Goal: Information Seeking & Learning: Learn about a topic

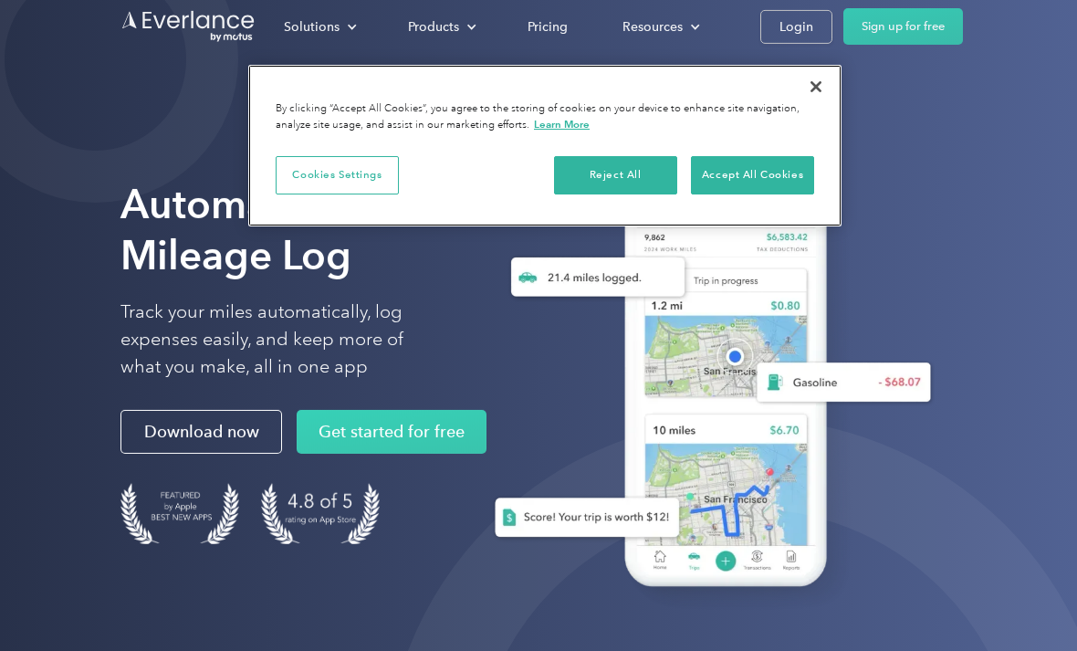
click at [770, 174] on button "Accept All Cookies" at bounding box center [752, 175] width 123 height 38
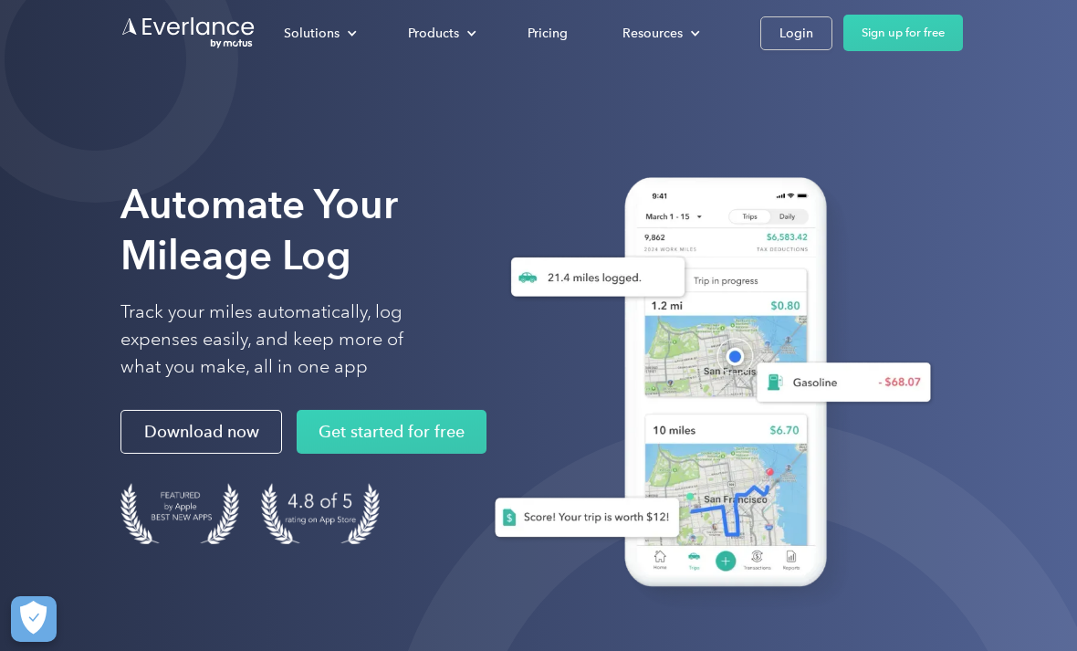
click at [796, 41] on div "Login" at bounding box center [796, 33] width 34 height 23
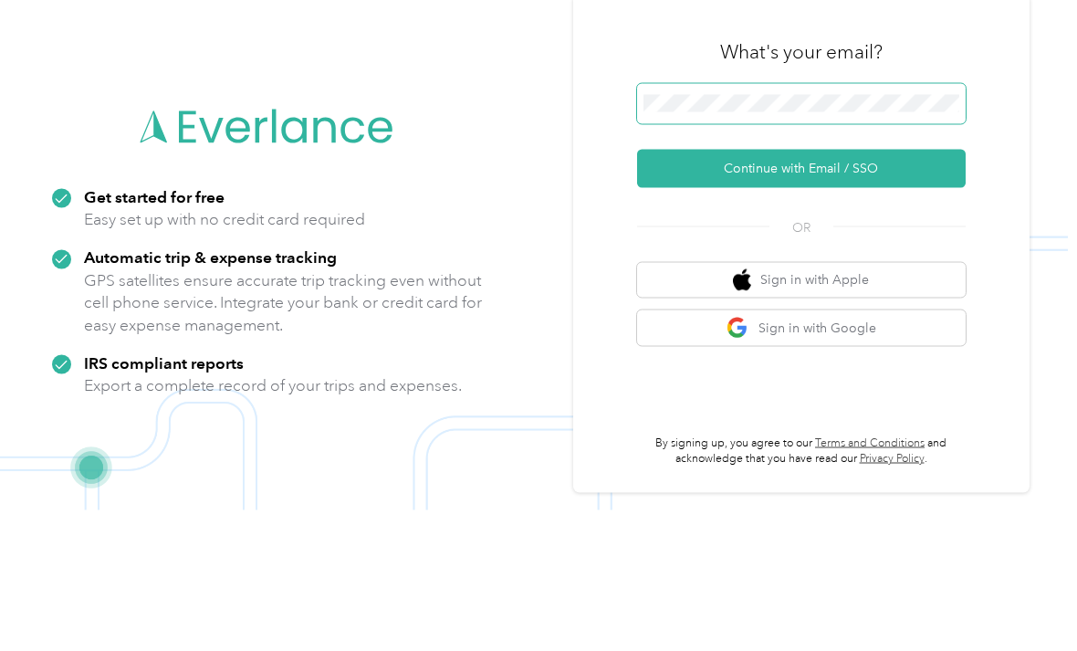
scroll to position [117, 0]
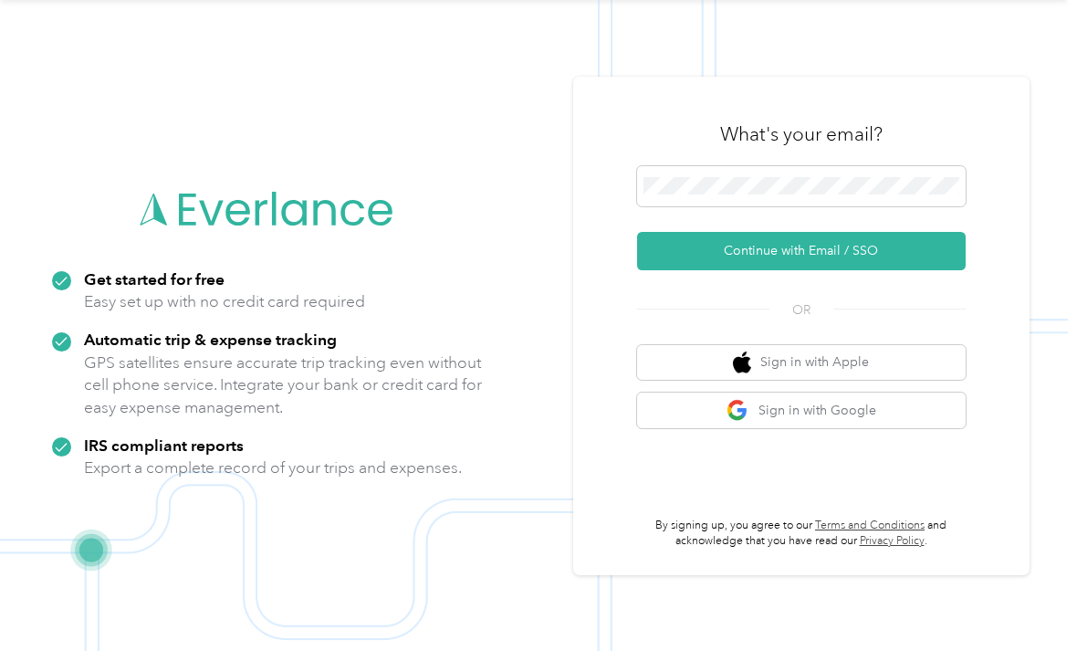
click at [938, 232] on button "Continue with Email / SSO" at bounding box center [801, 251] width 329 height 38
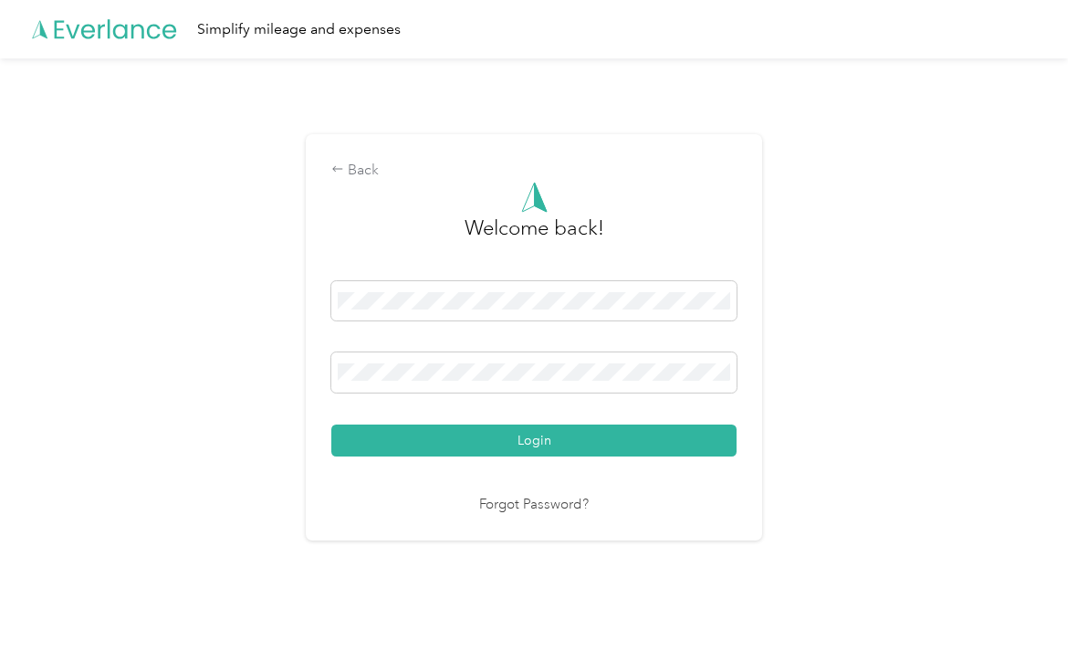
click at [651, 431] on button "Login" at bounding box center [533, 440] width 405 height 32
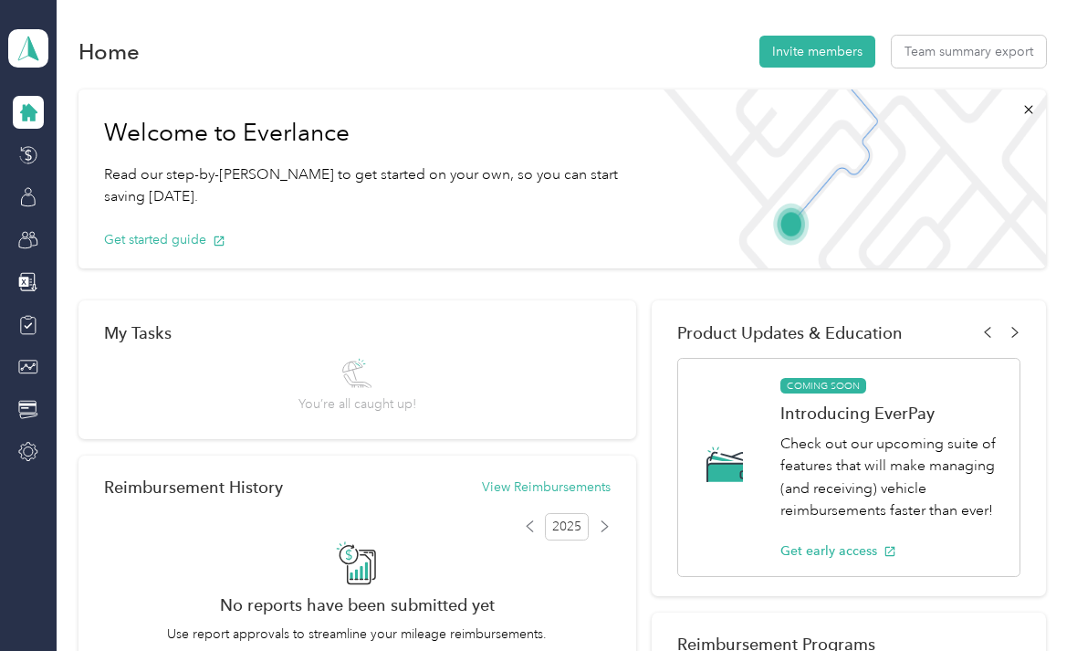
click at [39, 309] on div at bounding box center [28, 325] width 31 height 33
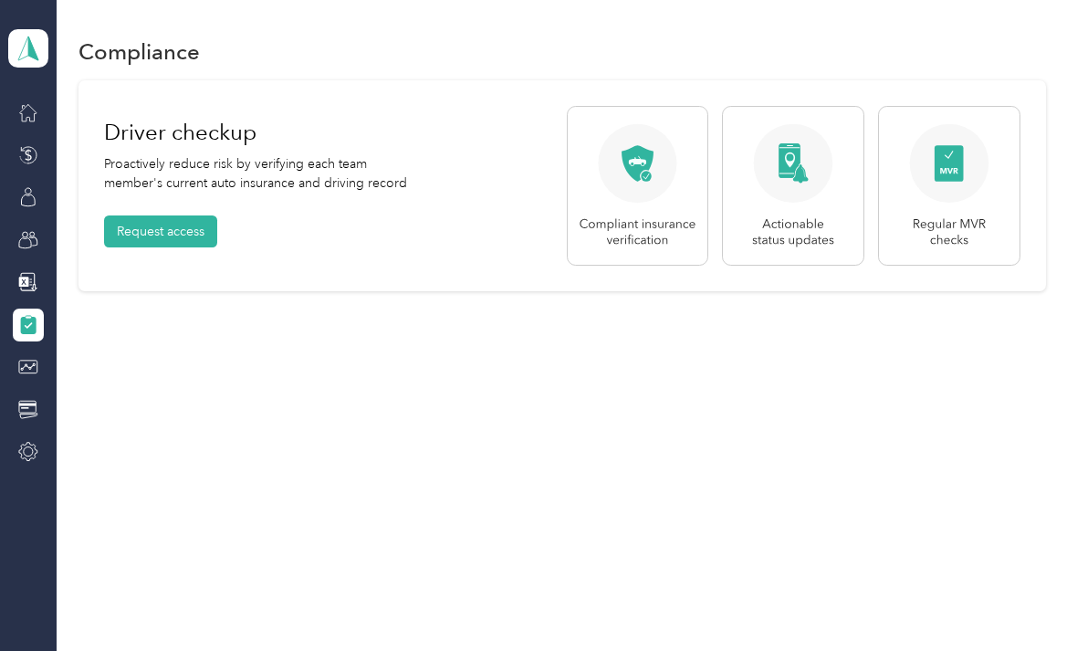
click at [37, 350] on div at bounding box center [28, 366] width 31 height 33
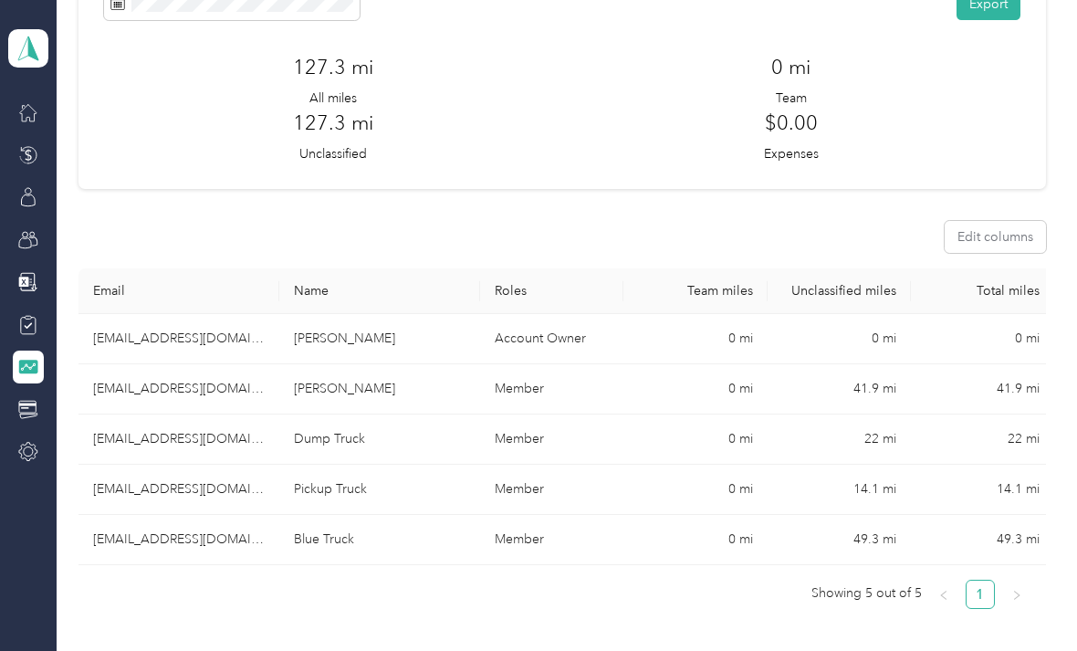
scroll to position [129, 0]
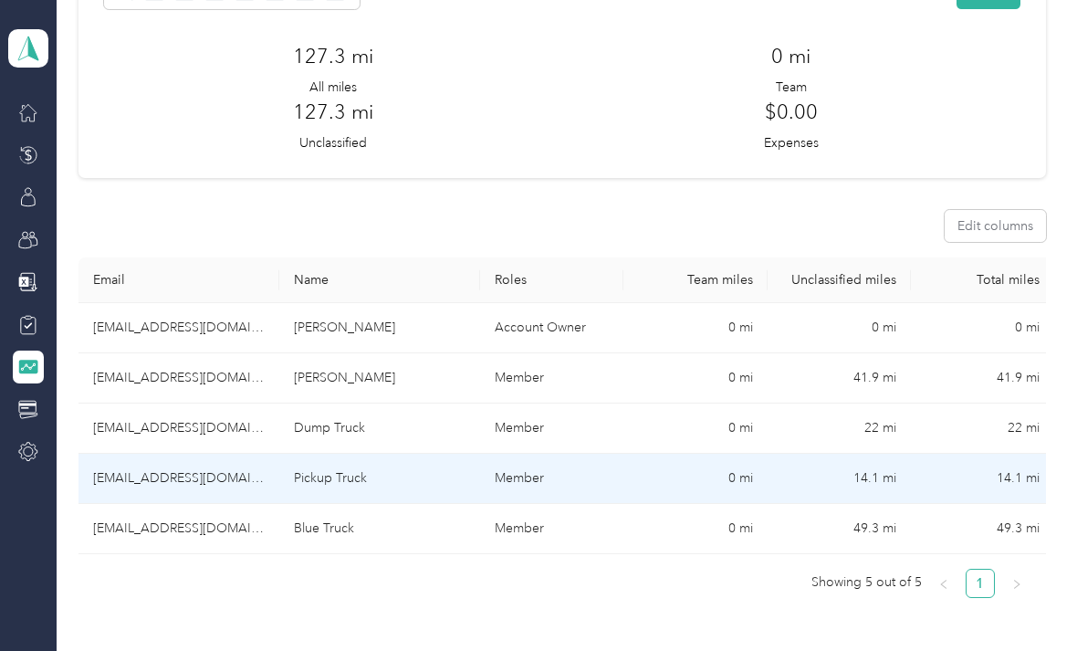
click at [424, 454] on td "Pickup Truck" at bounding box center [379, 479] width 201 height 50
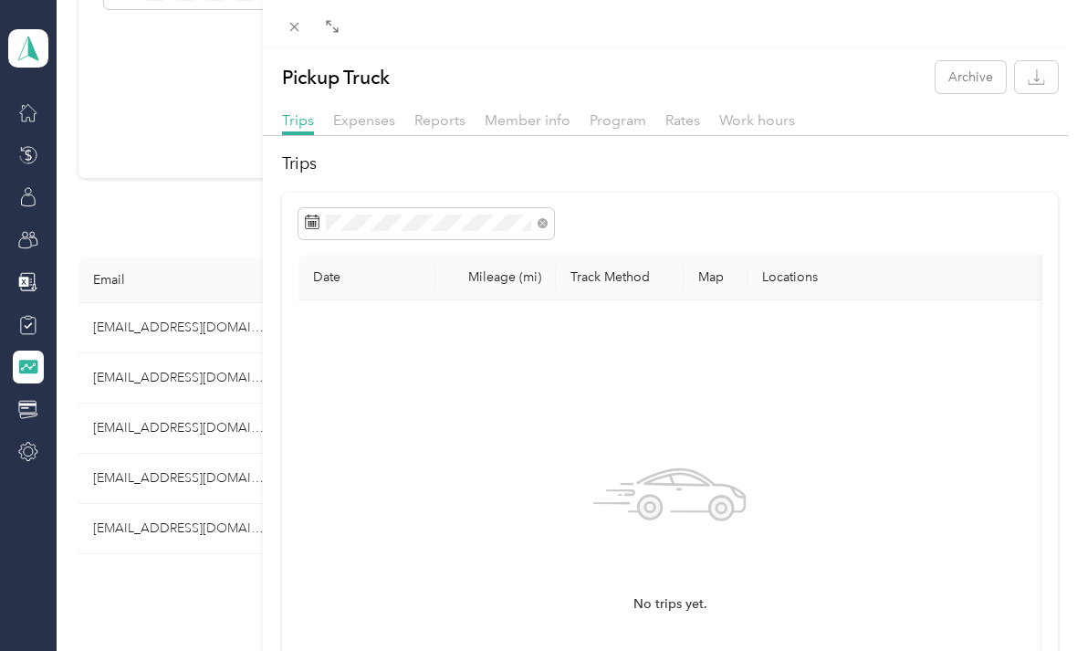
click at [356, 122] on span "Expenses" at bounding box center [364, 119] width 62 height 17
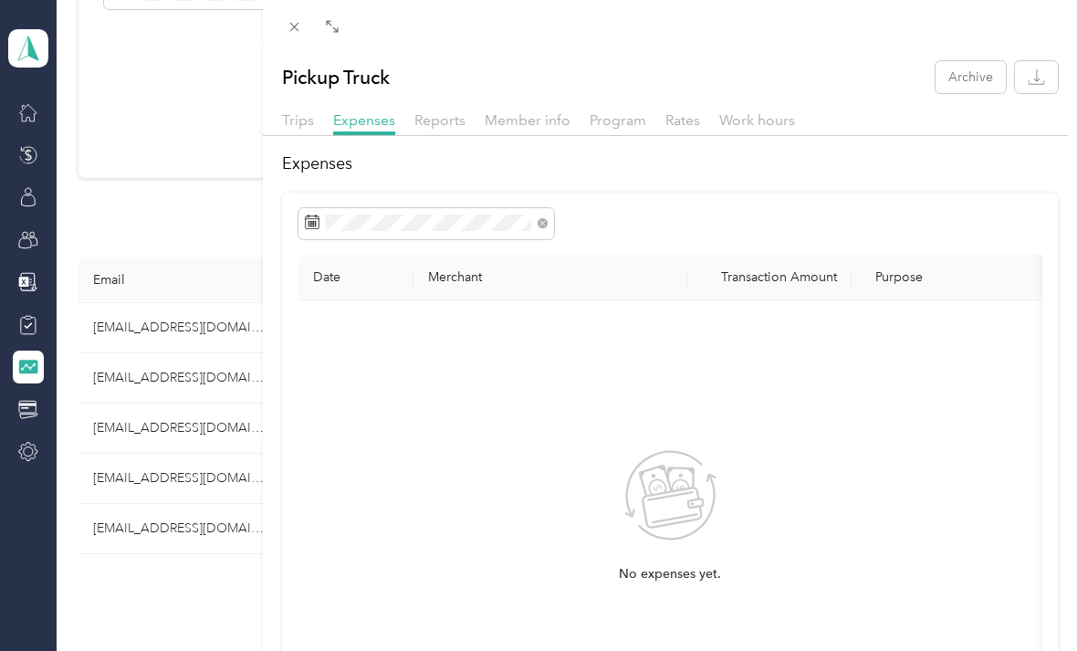
click at [297, 122] on span "Trips" at bounding box center [298, 119] width 32 height 17
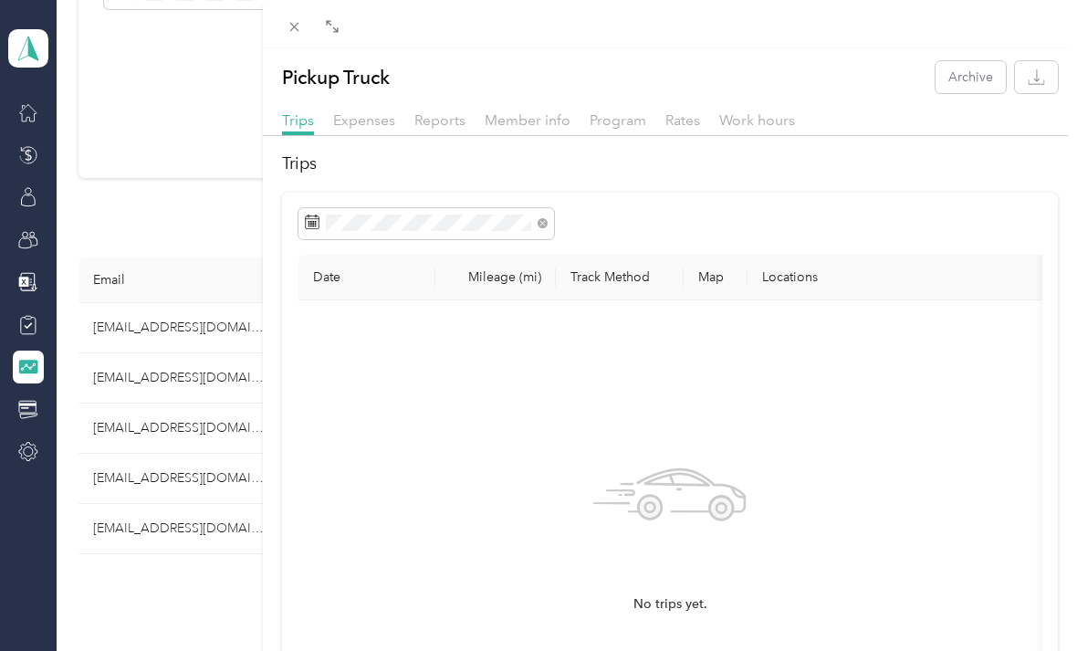
click at [213, 529] on div "Pickup Truck Archive Trips Expenses Reports Member info Program Rates Work hour…" at bounding box center [538, 325] width 1077 height 651
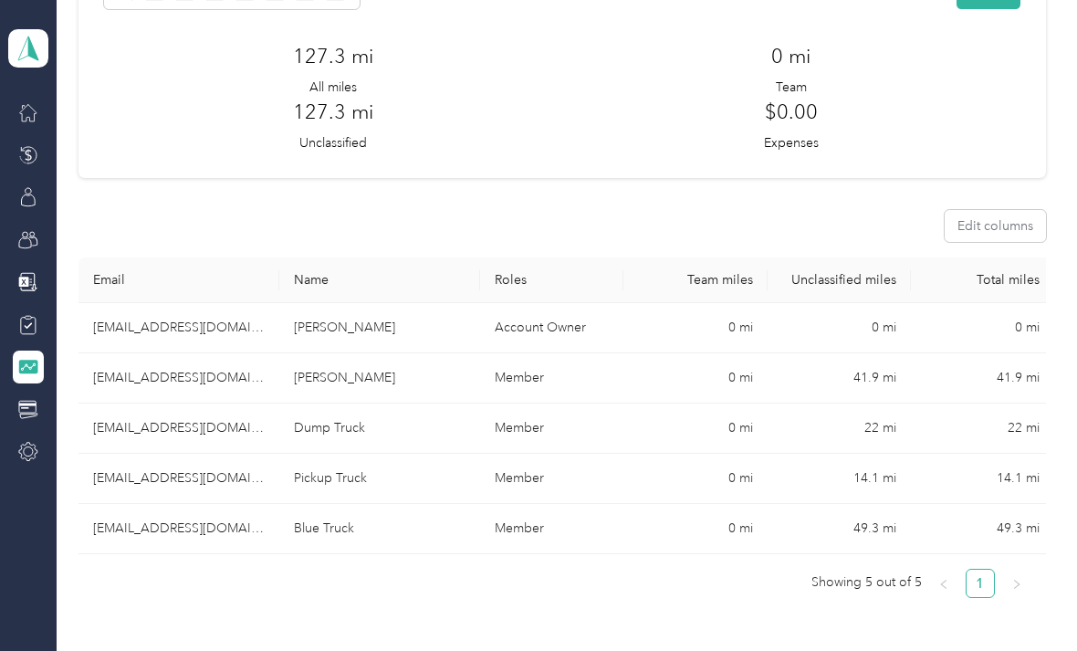
click at [887, 528] on td "49.3 mi" at bounding box center [839, 529] width 143 height 50
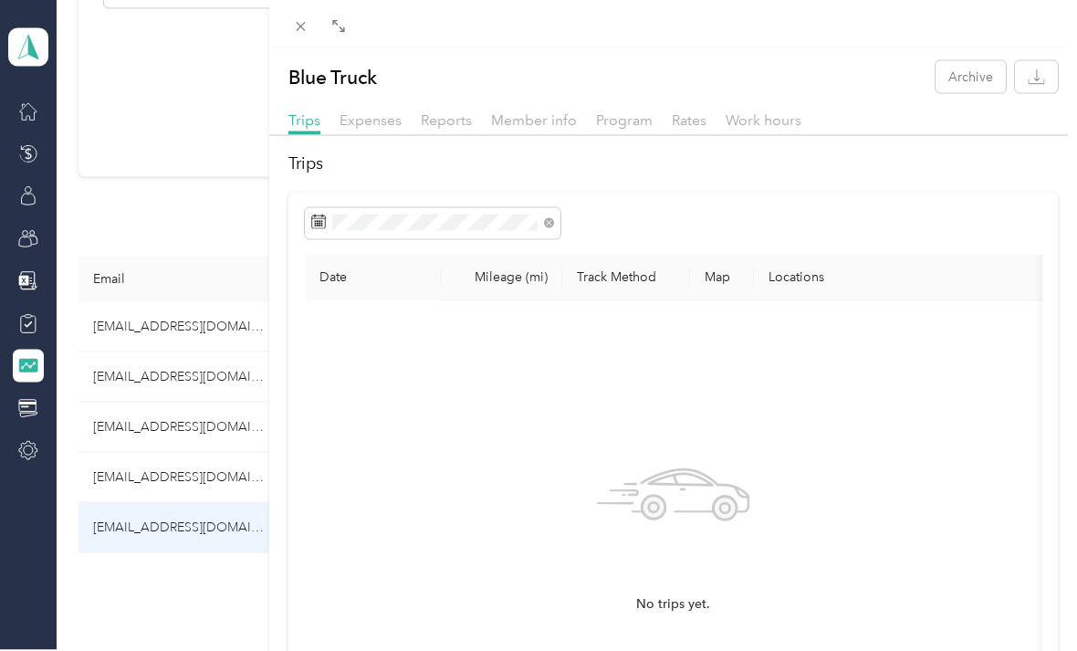
scroll to position [3, 0]
click at [175, 276] on div "Blue Truck Archive Trips Expenses Reports Member info Program Rates Work hours …" at bounding box center [538, 325] width 1077 height 651
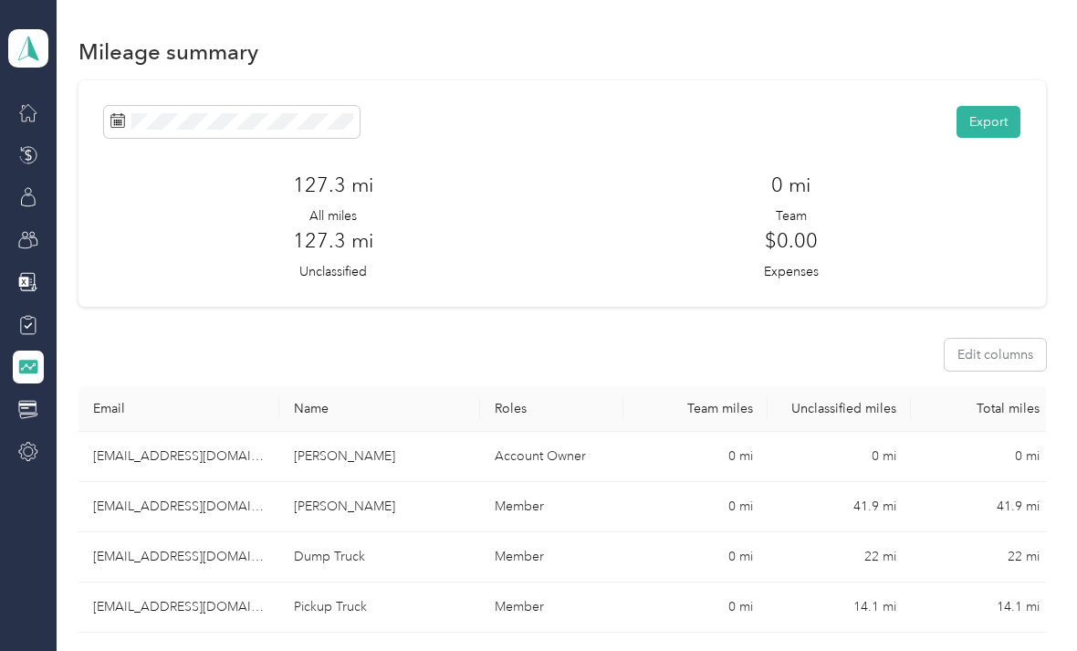
click at [36, 366] on icon at bounding box center [28, 367] width 19 height 14
click at [34, 52] on polygon at bounding box center [33, 48] width 10 height 24
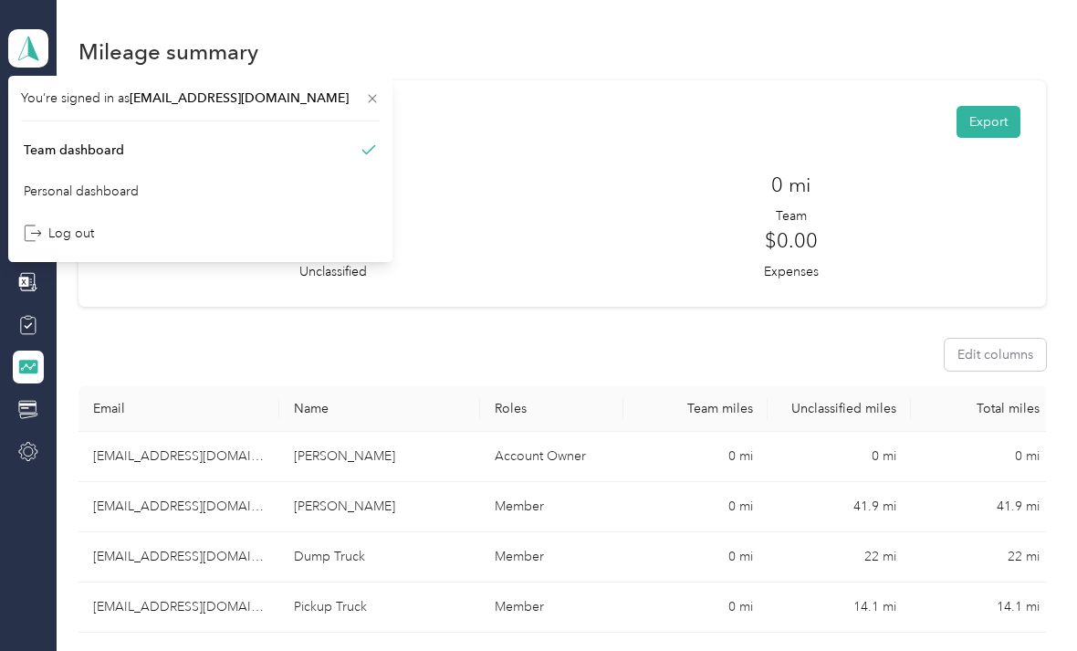
click at [487, 214] on div "127.3 mi All miles" at bounding box center [333, 198] width 458 height 56
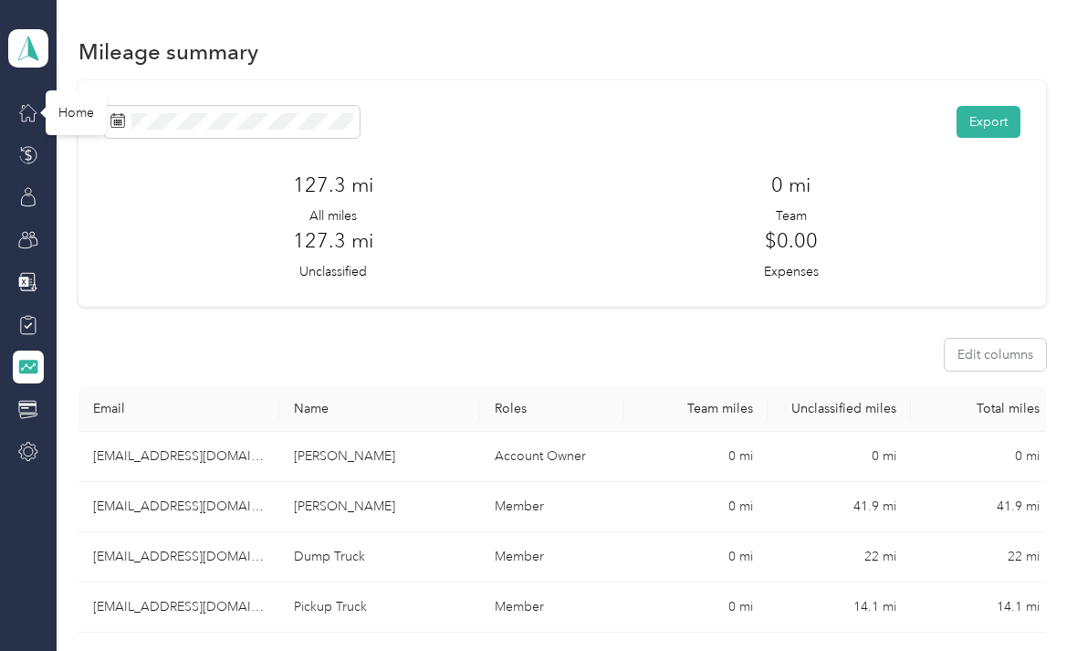
click at [78, 114] on div "Home" at bounding box center [76, 112] width 61 height 45
click at [69, 120] on div "Home" at bounding box center [76, 112] width 61 height 45
click at [25, 120] on icon at bounding box center [28, 112] width 20 height 20
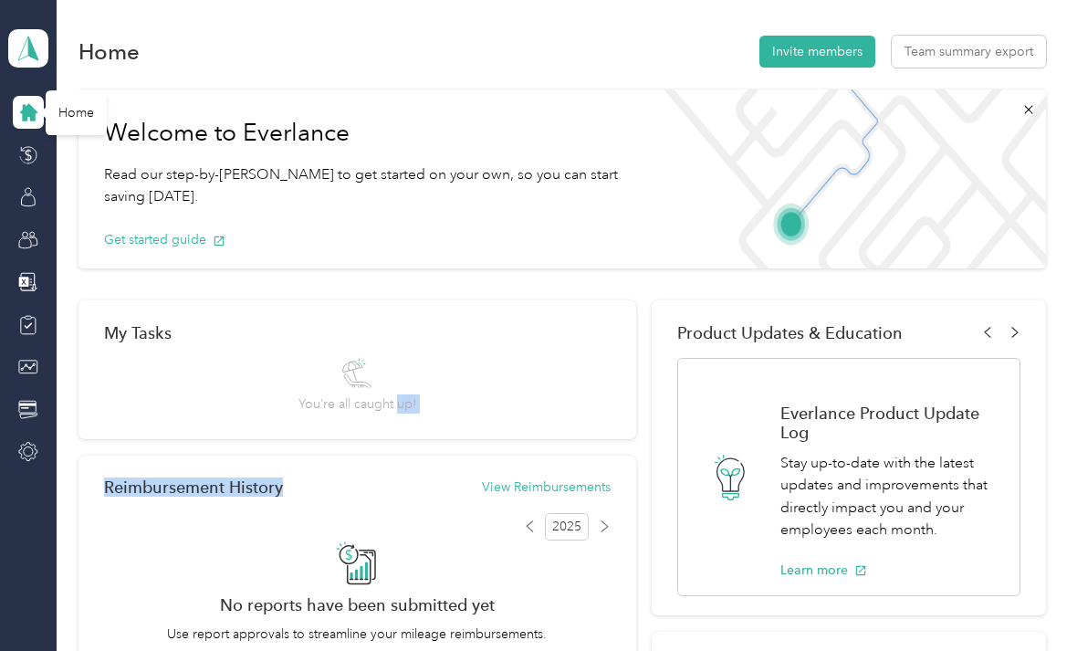
click at [437, 472] on div "Reimbursement History View Reimbursements" at bounding box center [357, 487] width 507 height 38
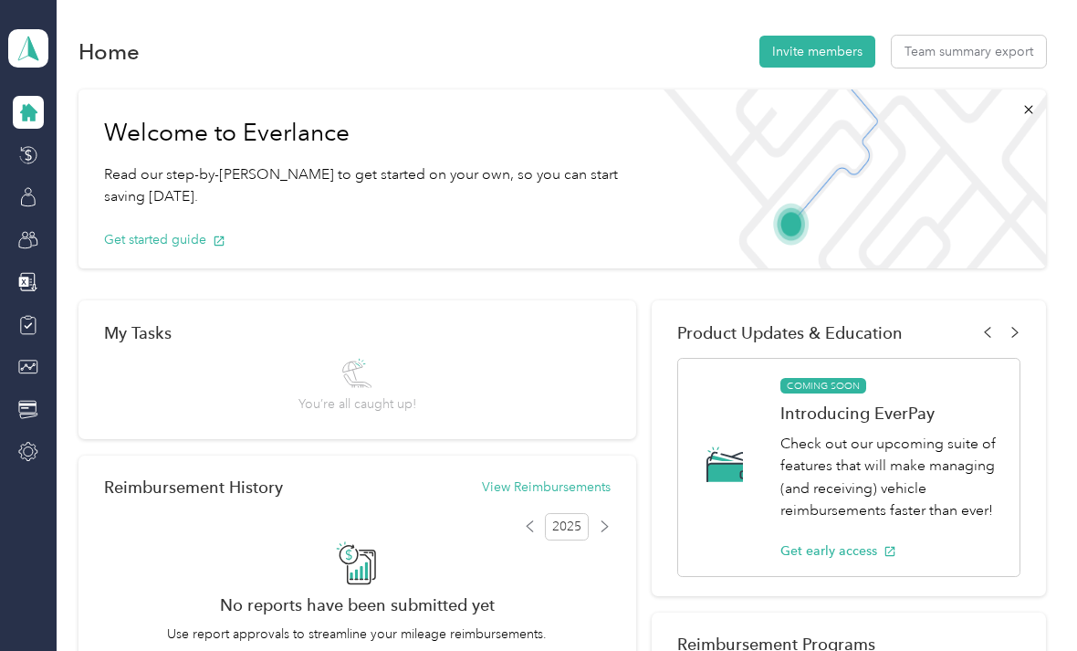
click at [1042, 54] on button "Team summary export" at bounding box center [969, 52] width 154 height 32
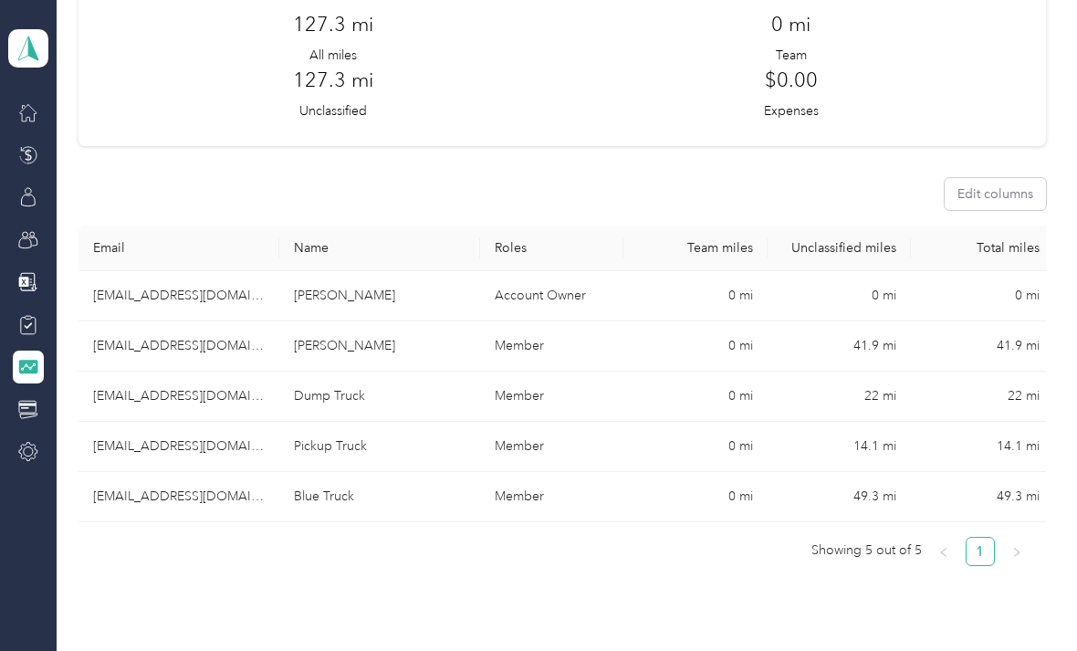
scroll to position [162, 0]
click at [884, 340] on td "41.9 mi" at bounding box center [839, 345] width 143 height 50
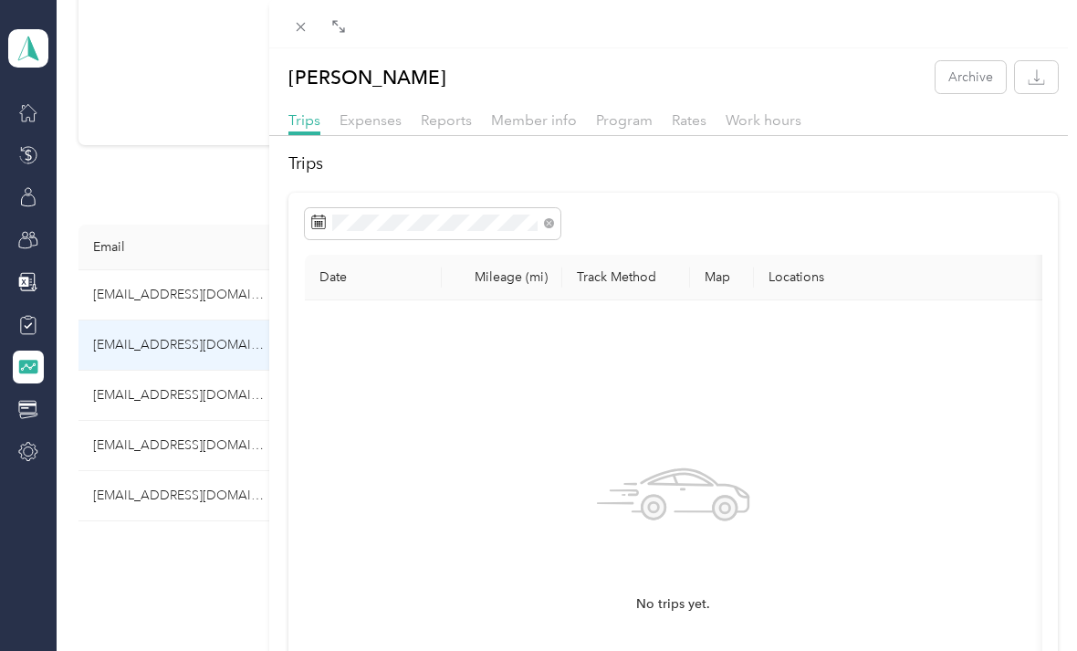
click at [26, 328] on div "[PERSON_NAME] Archive Trips Expenses Reports Member info Program Rates Work hou…" at bounding box center [538, 325] width 1077 height 651
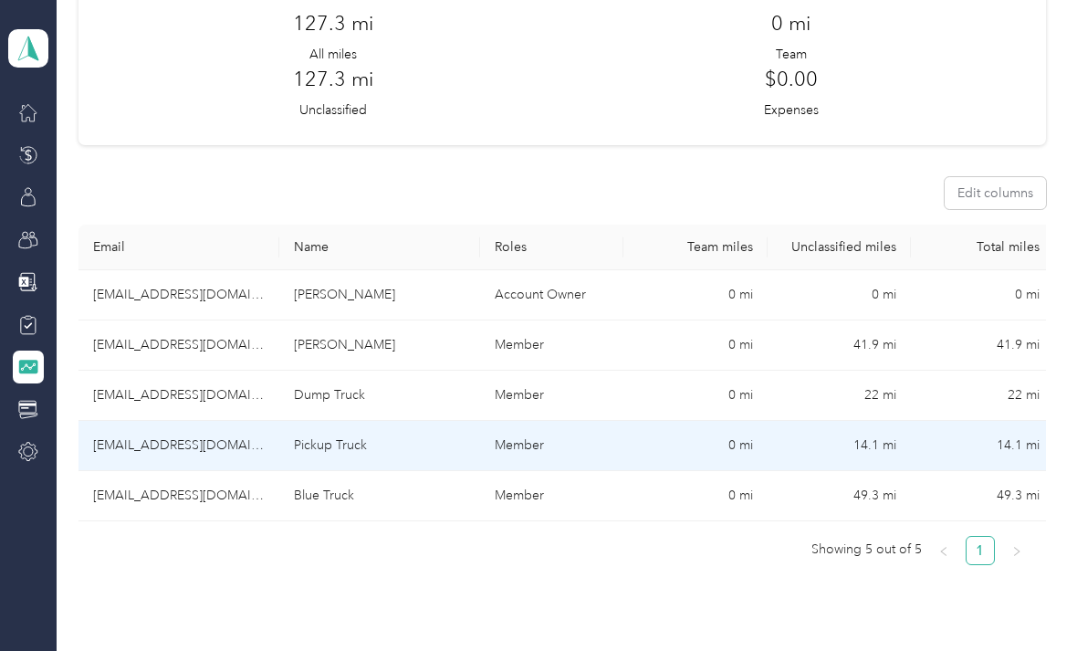
click at [330, 452] on td "Pickup Truck" at bounding box center [379, 446] width 201 height 50
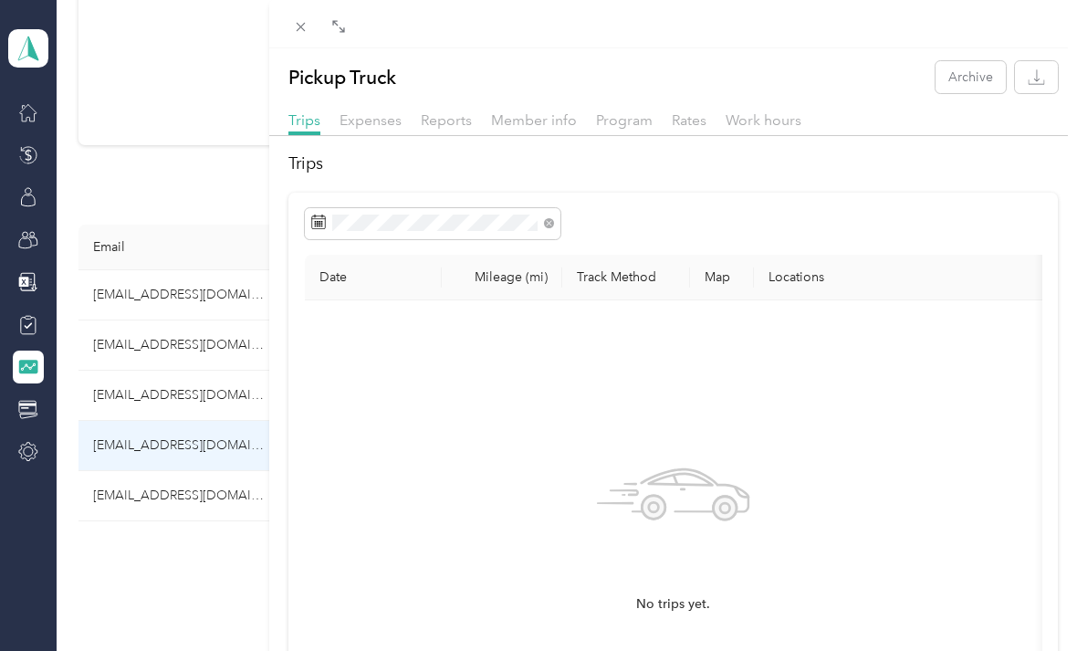
click at [502, 285] on th "Mileage (mi)" at bounding box center [502, 278] width 120 height 46
click at [619, 286] on th "Track Method" at bounding box center [626, 278] width 128 height 46
click at [808, 288] on th "Locations" at bounding box center [964, 278] width 420 height 46
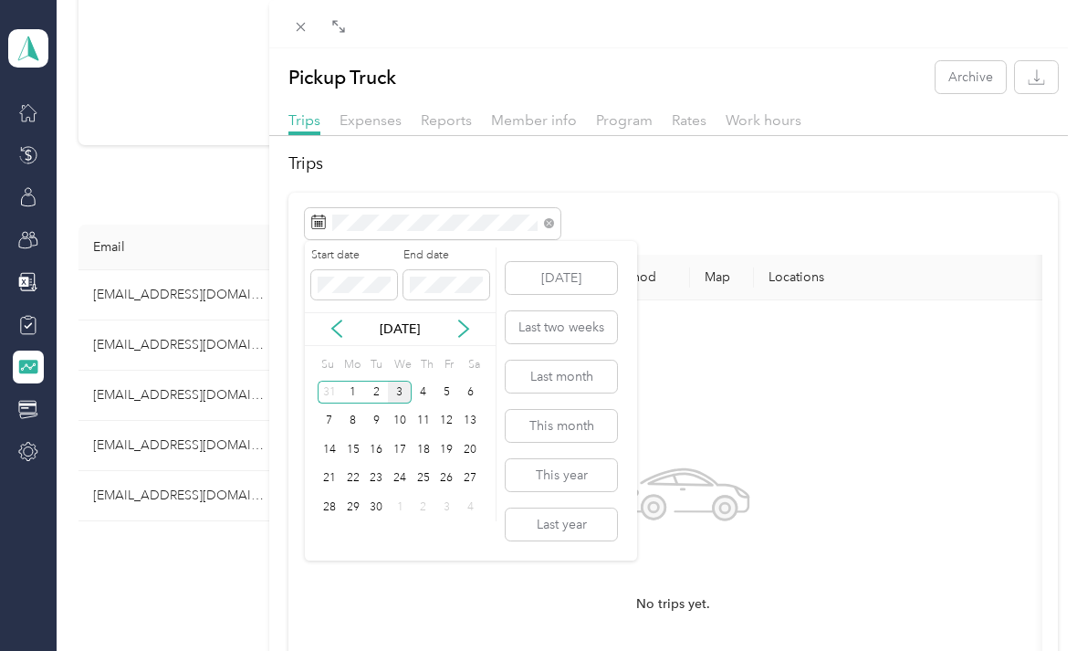
click at [588, 271] on button "[DATE]" at bounding box center [561, 278] width 111 height 32
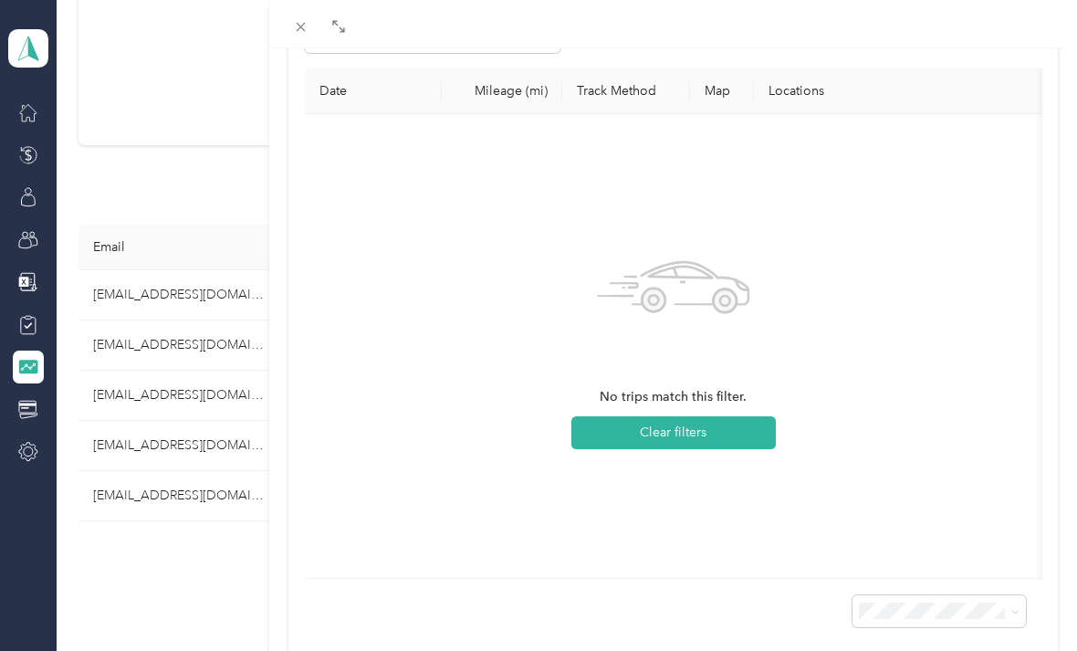
scroll to position [184, 0]
click at [732, 437] on button "Clear filters" at bounding box center [673, 434] width 204 height 33
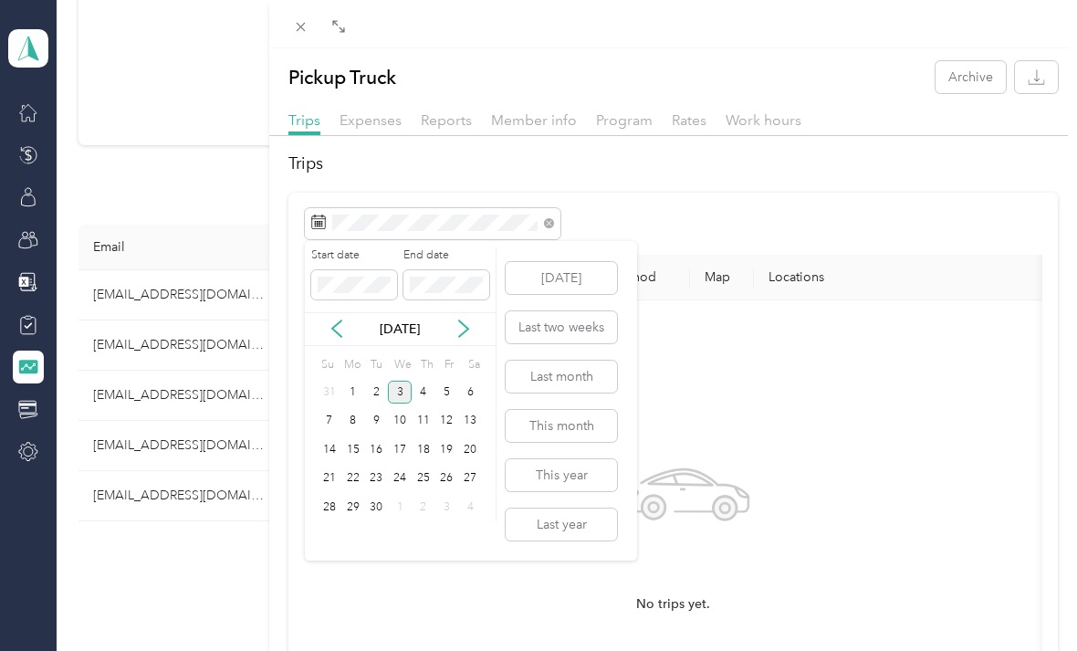
click at [712, 208] on div at bounding box center [673, 223] width 737 height 31
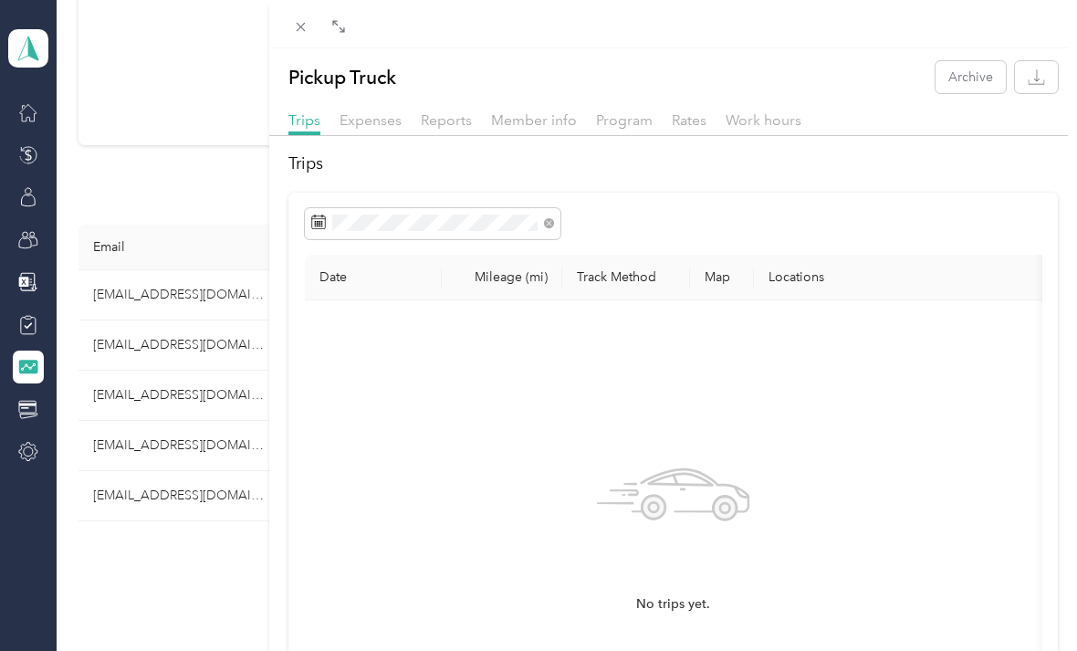
click at [174, 304] on div "Pickup Truck Archive Trips Expenses Reports Member info Program Rates Work hour…" at bounding box center [538, 325] width 1077 height 651
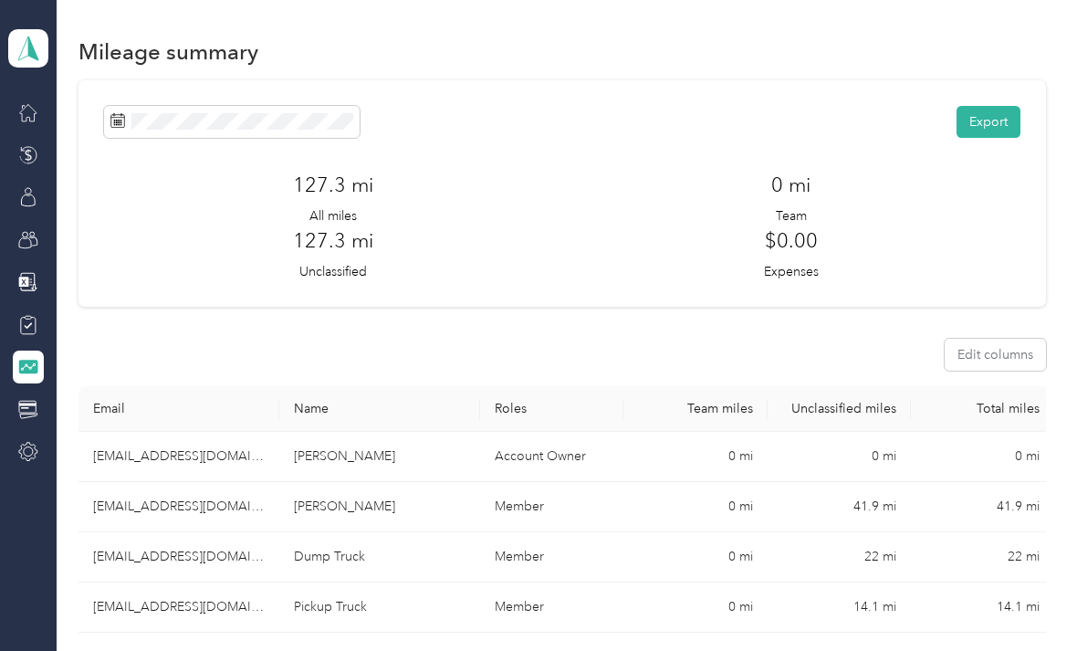
click at [337, 230] on h3 "127.3 mi" at bounding box center [333, 240] width 80 height 30
click at [344, 263] on p "Unclassified" at bounding box center [333, 271] width 68 height 19
click at [349, 192] on h3 "127.3 mi" at bounding box center [333, 185] width 80 height 30
click at [41, 436] on div at bounding box center [28, 451] width 31 height 33
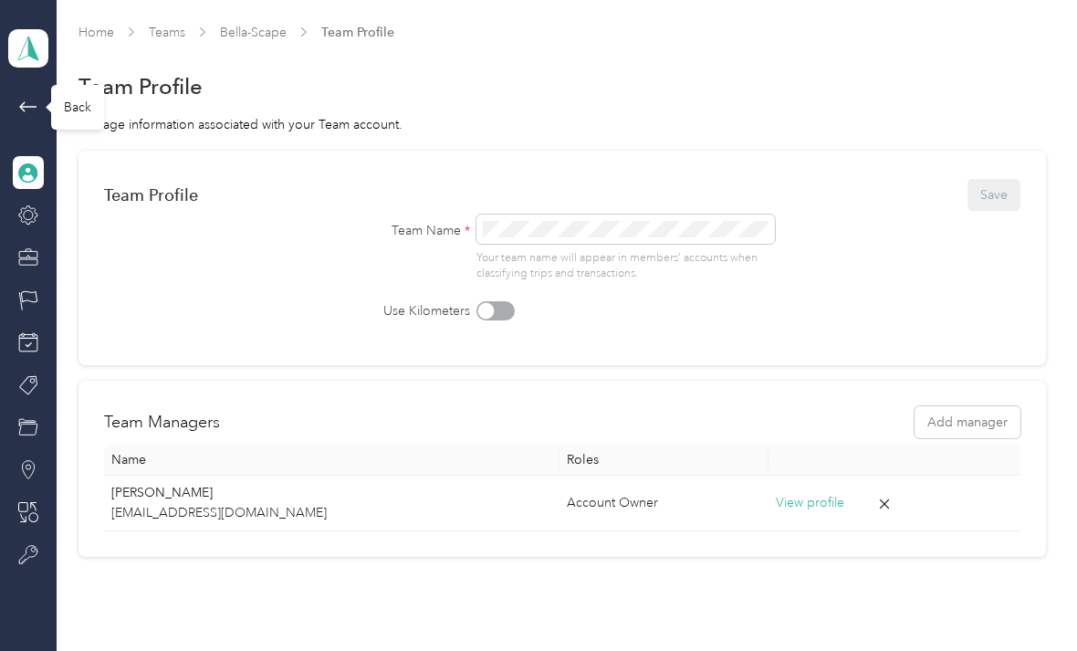
click at [77, 120] on div "Back" at bounding box center [77, 107] width 53 height 45
click at [29, 117] on icon at bounding box center [28, 107] width 22 height 22
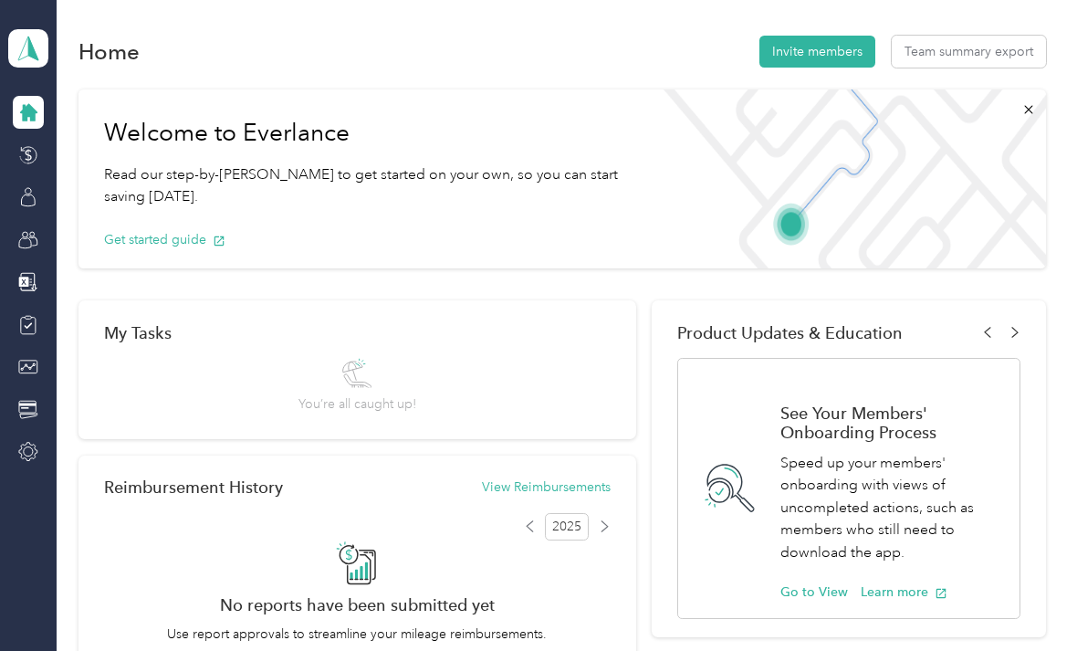
click at [35, 350] on div at bounding box center [28, 366] width 31 height 33
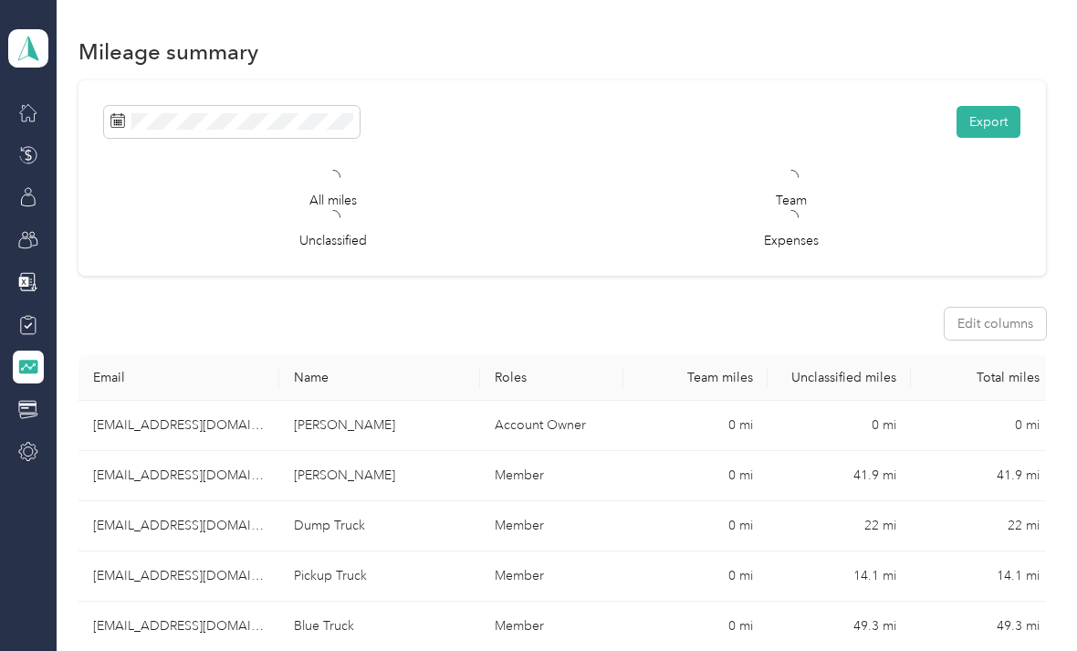
click at [31, 319] on icon at bounding box center [28, 325] width 20 height 20
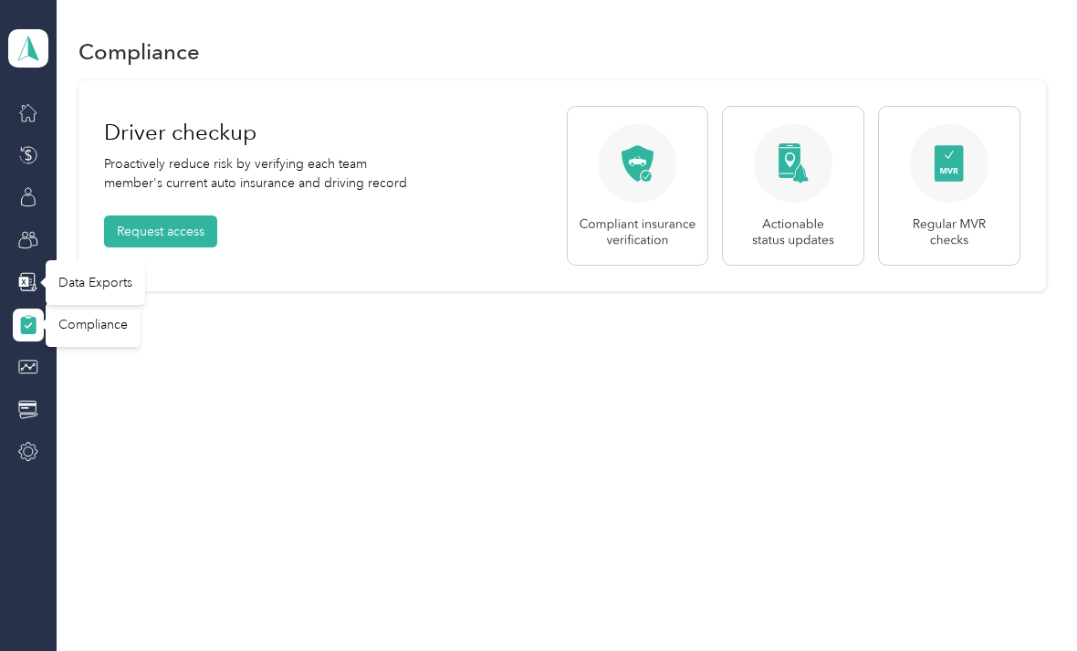
click at [84, 282] on div "Data Exports" at bounding box center [95, 282] width 99 height 45
click at [28, 281] on icon at bounding box center [23, 282] width 10 height 10
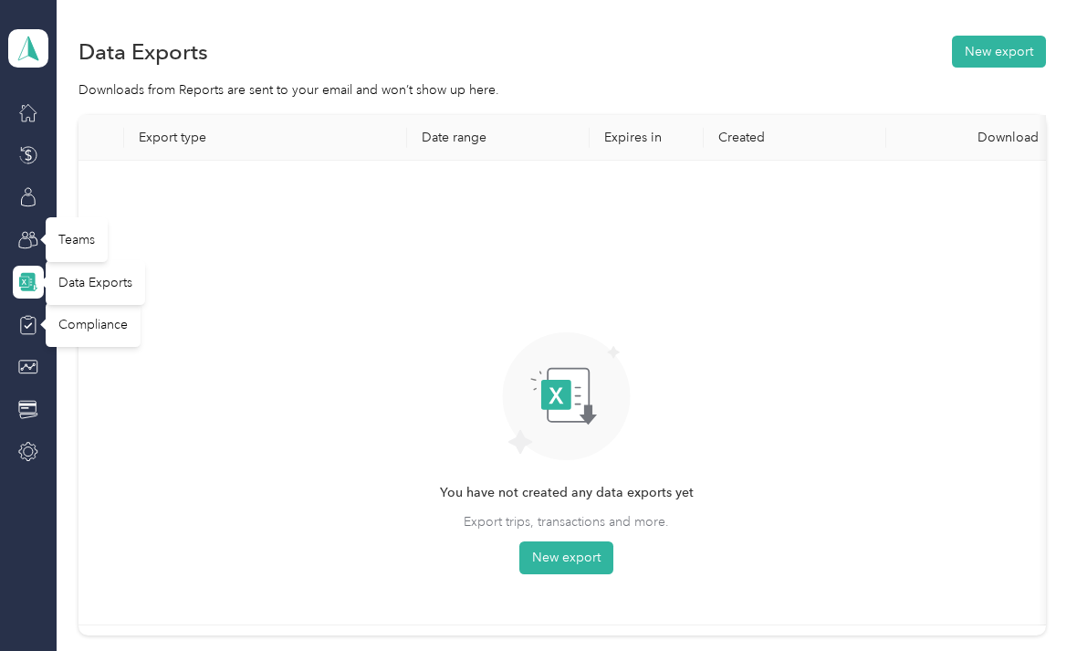
click at [67, 248] on div "Teams" at bounding box center [77, 239] width 62 height 45
click at [27, 238] on icon at bounding box center [28, 240] width 20 height 20
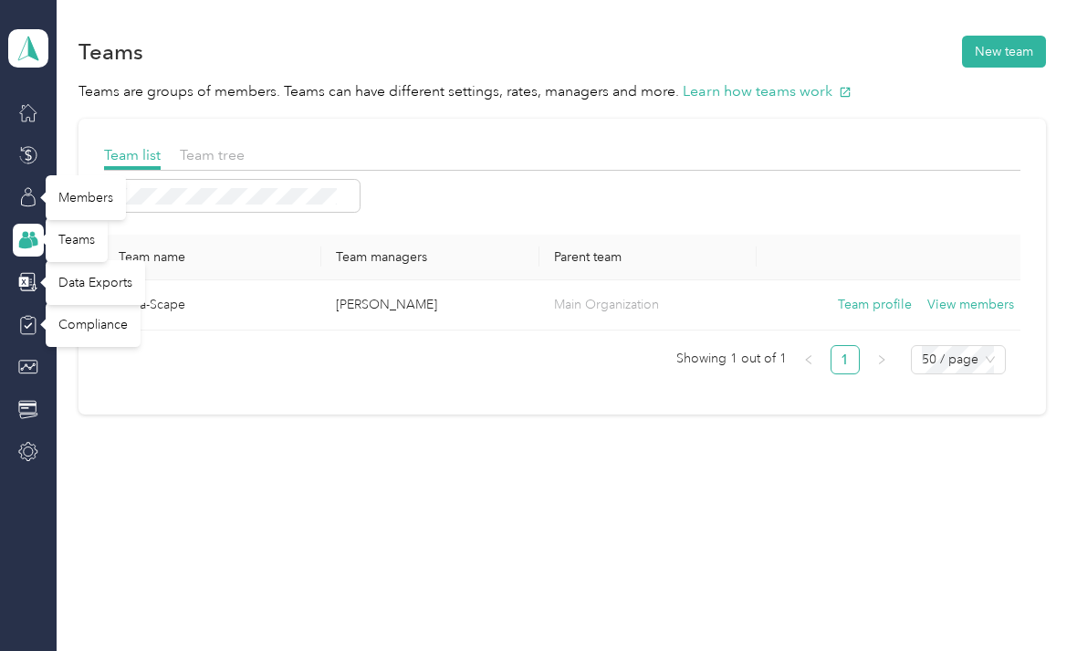
click at [27, 202] on icon at bounding box center [28, 197] width 20 height 20
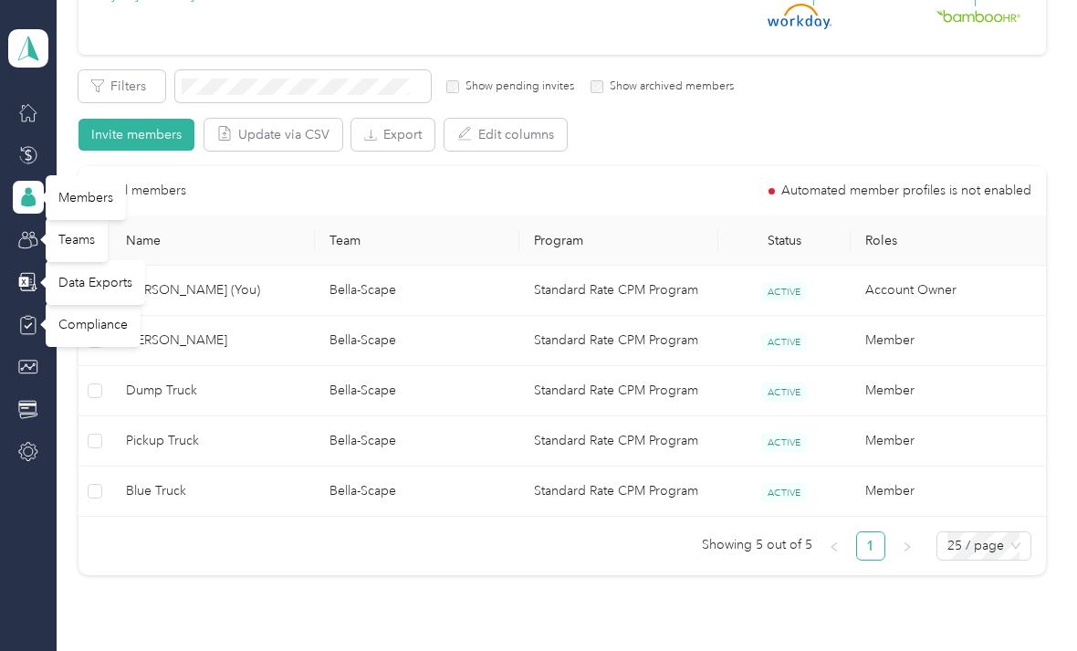
scroll to position [271, 0]
click at [229, 443] on span "Pickup Truck" at bounding box center [213, 440] width 174 height 20
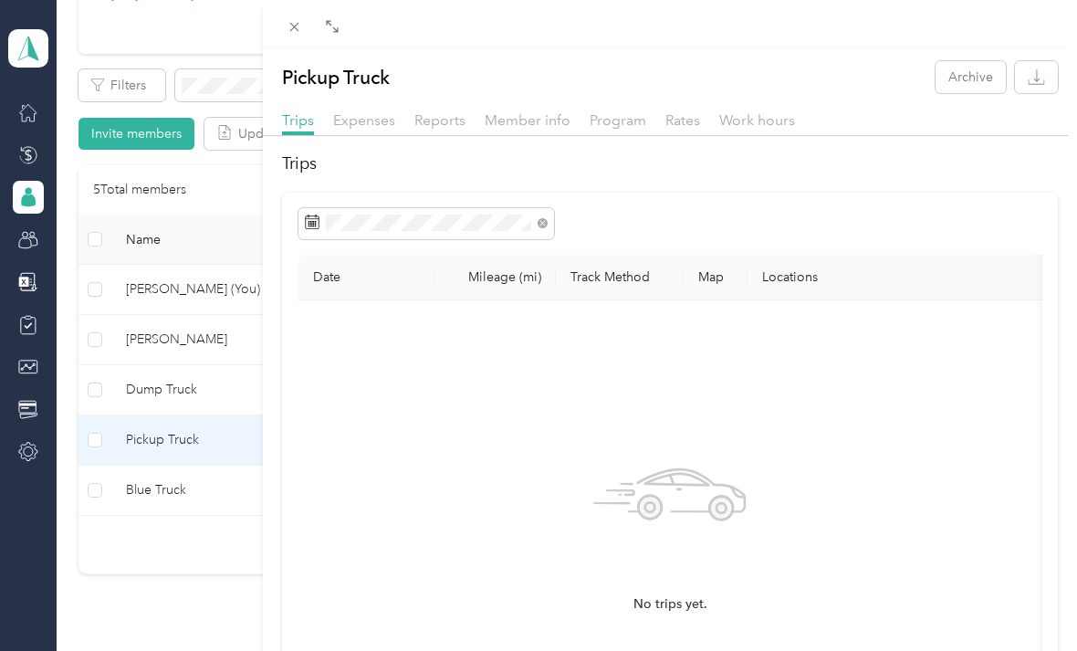
click at [30, 150] on div "Pickup Truck Archive Trips Expenses Reports Member info Program Rates Work hour…" at bounding box center [538, 325] width 1077 height 651
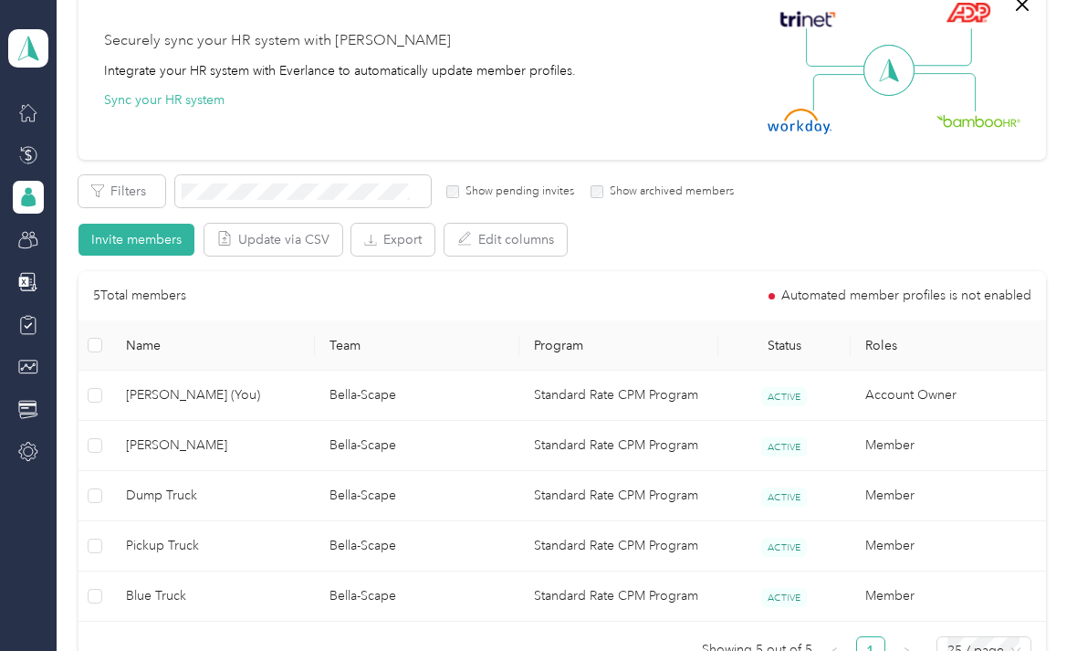
scroll to position [164, 0]
click at [77, 373] on div "Summary" at bounding box center [85, 367] width 79 height 45
click at [81, 372] on div "Summary" at bounding box center [85, 367] width 79 height 45
click at [26, 371] on icon at bounding box center [28, 367] width 20 height 20
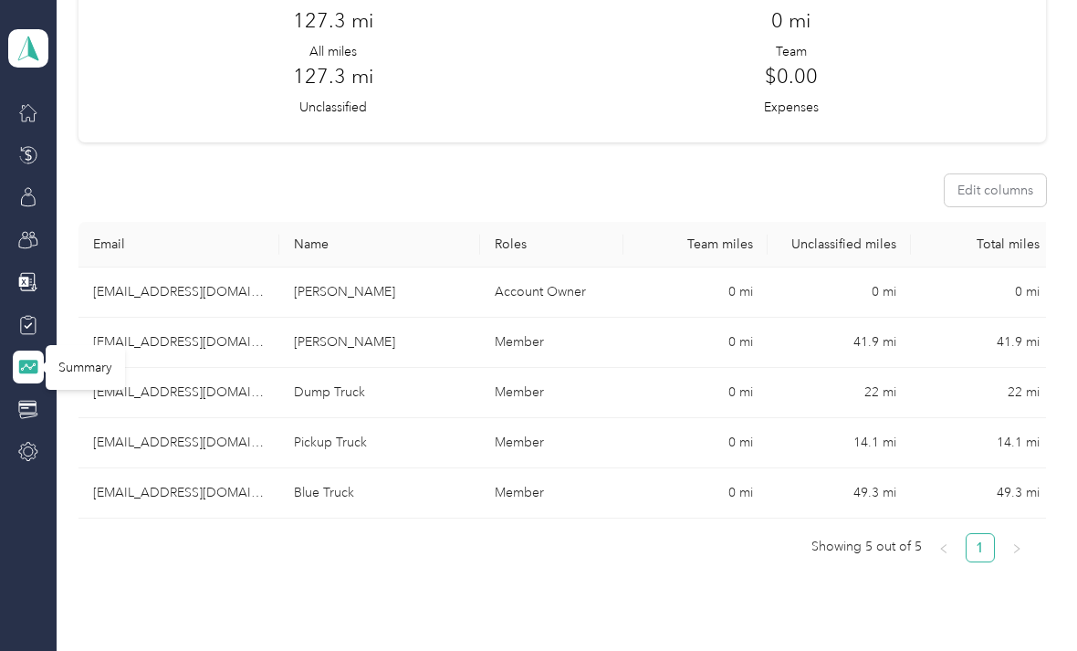
click at [903, 394] on td "22 mi" at bounding box center [839, 393] width 143 height 50
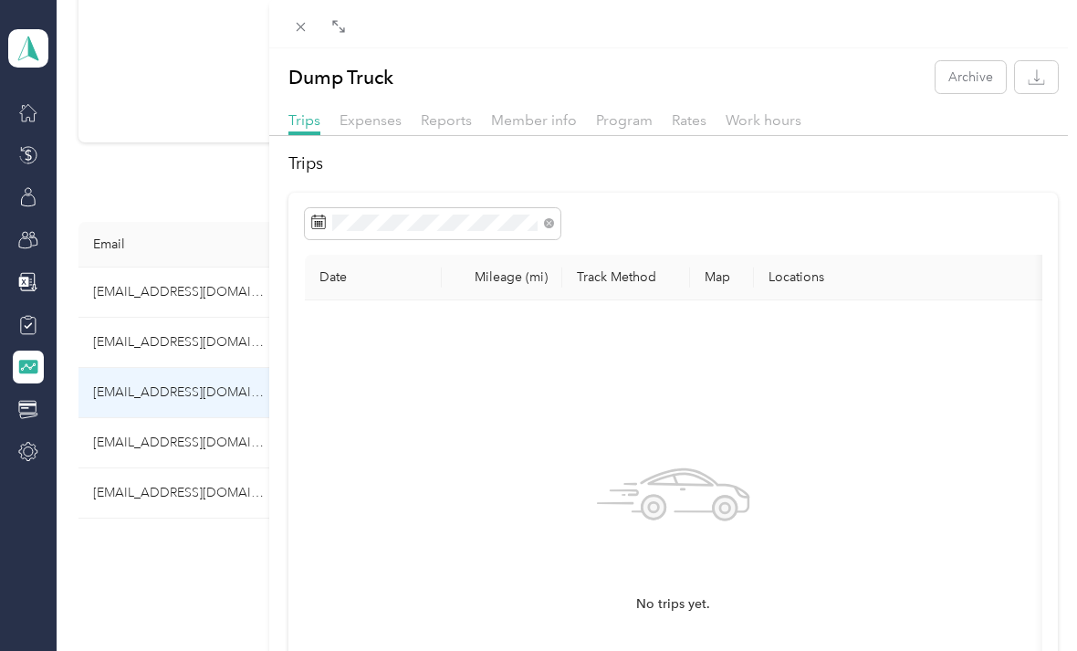
click at [225, 388] on div "Dump Truck Archive Trips Expenses Reports Member info Program Rates Work hours …" at bounding box center [538, 325] width 1077 height 651
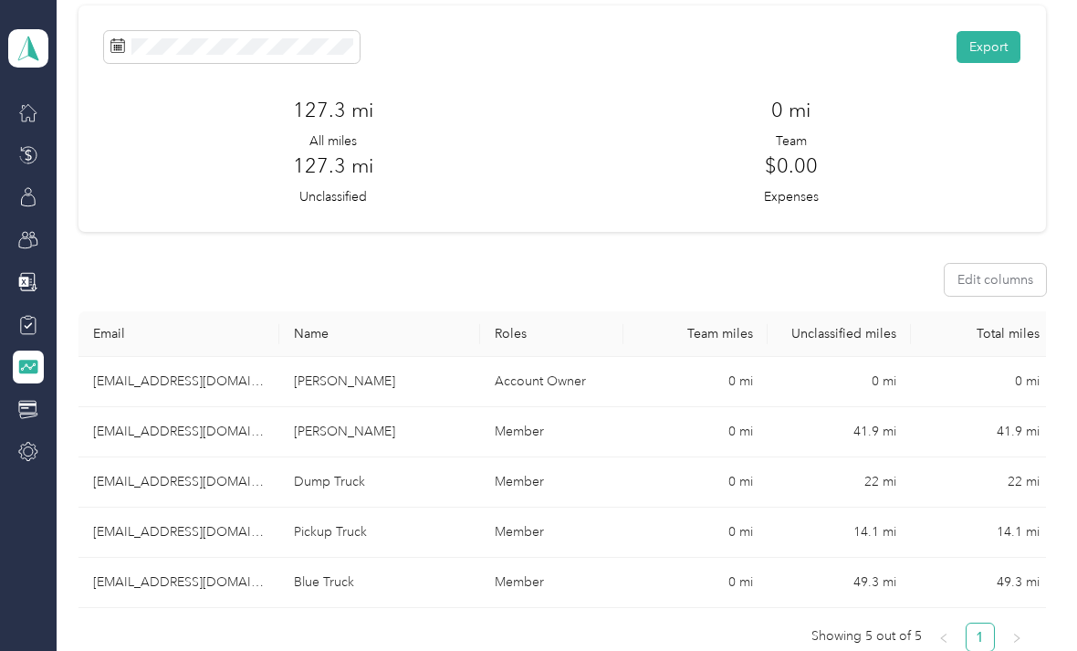
scroll to position [78, 0]
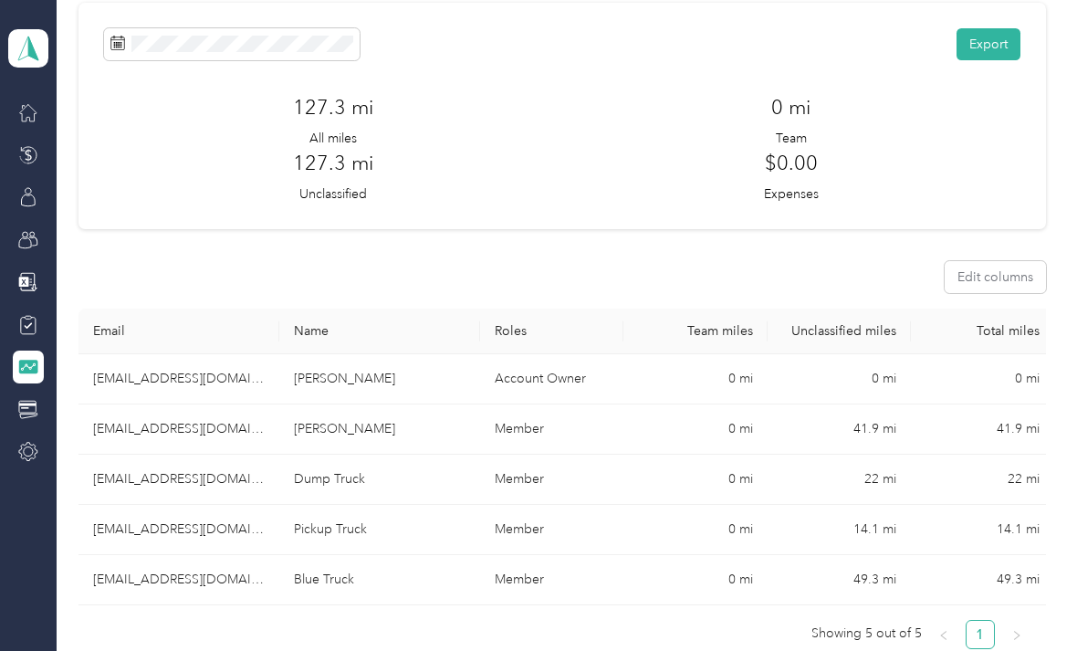
click at [901, 486] on td "22 mi" at bounding box center [839, 480] width 143 height 50
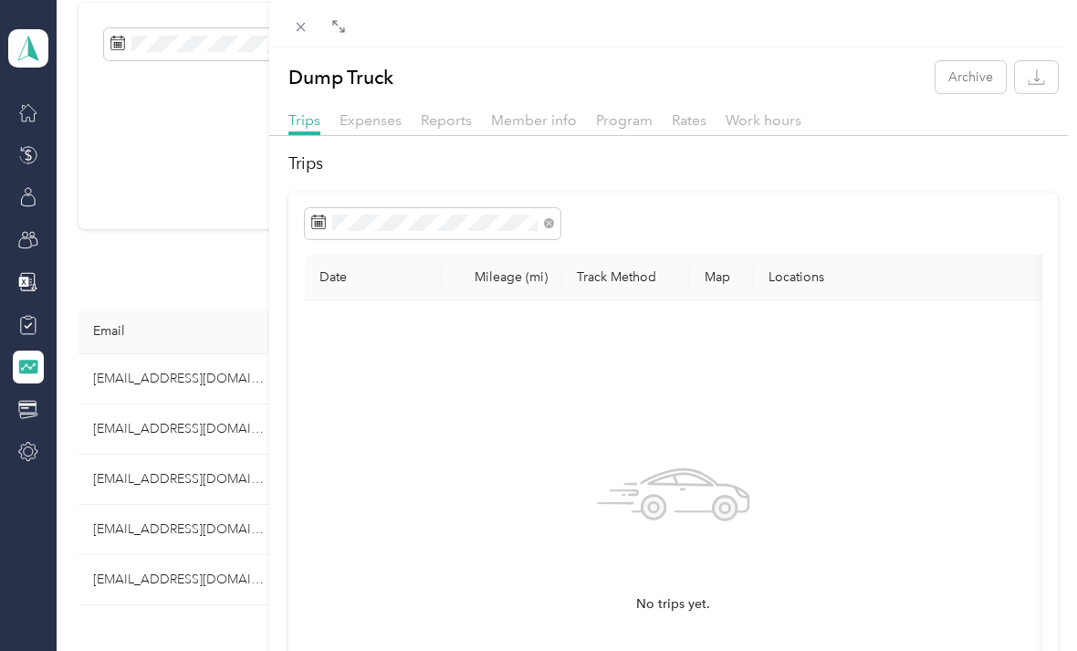
click at [369, 124] on span "Expenses" at bounding box center [371, 119] width 62 height 17
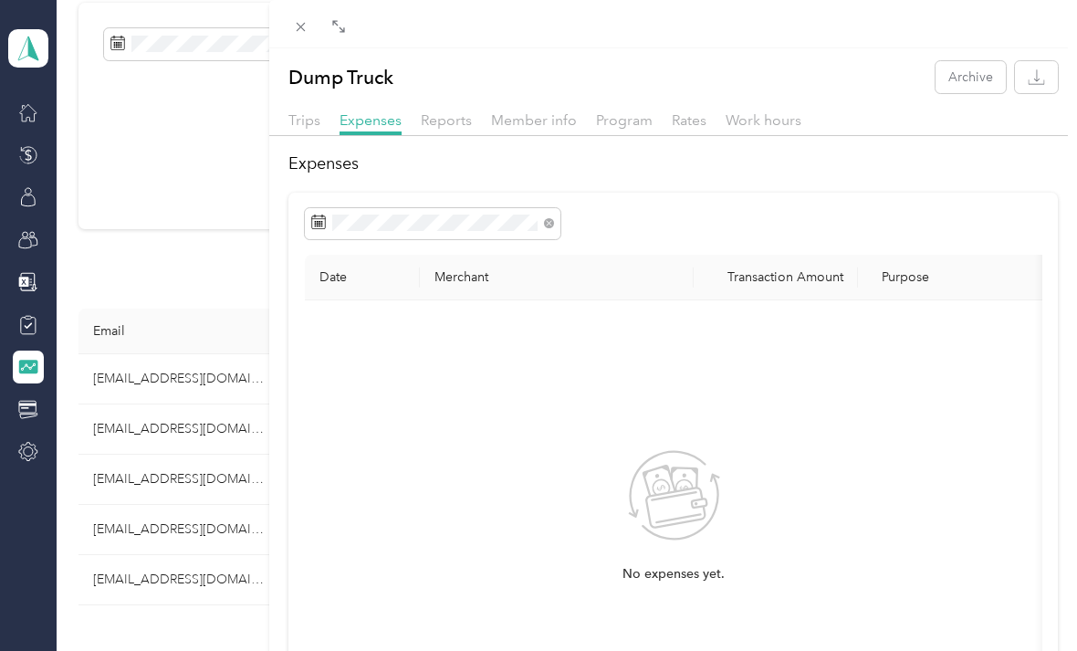
click at [459, 110] on div "Reports" at bounding box center [446, 121] width 51 height 23
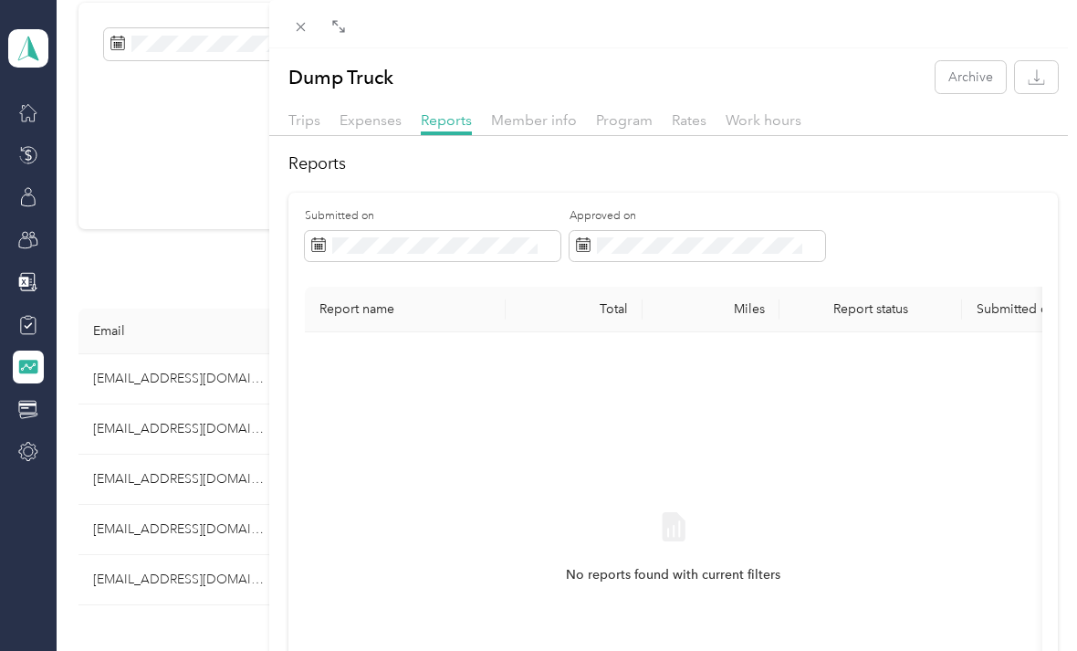
click at [516, 121] on span "Member info" at bounding box center [534, 119] width 86 height 17
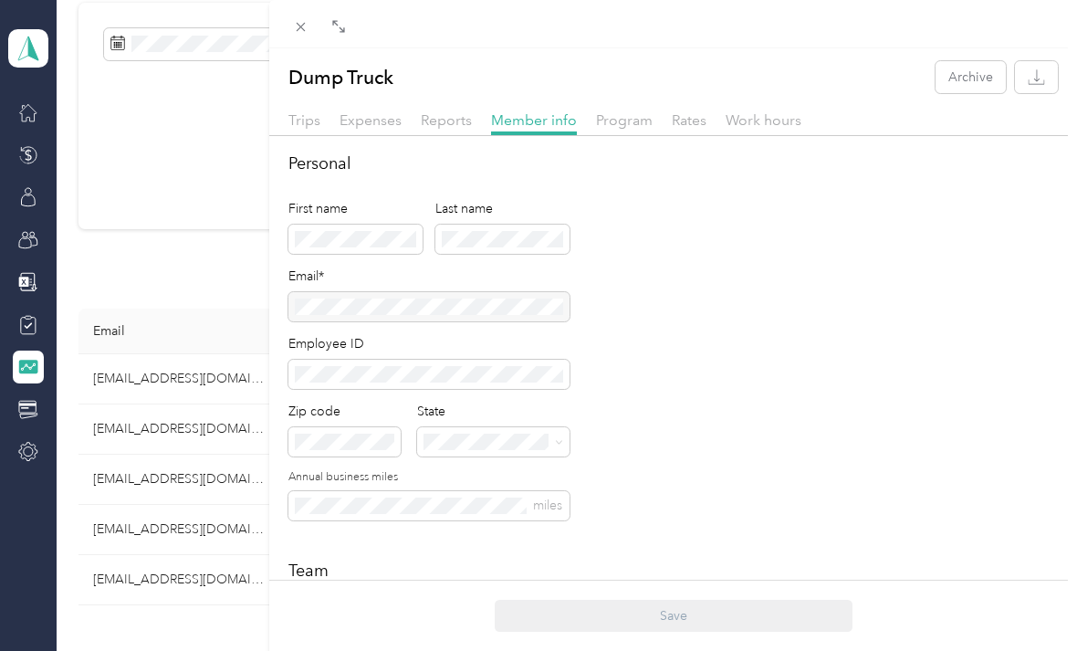
click at [608, 129] on div "Program" at bounding box center [624, 121] width 57 height 23
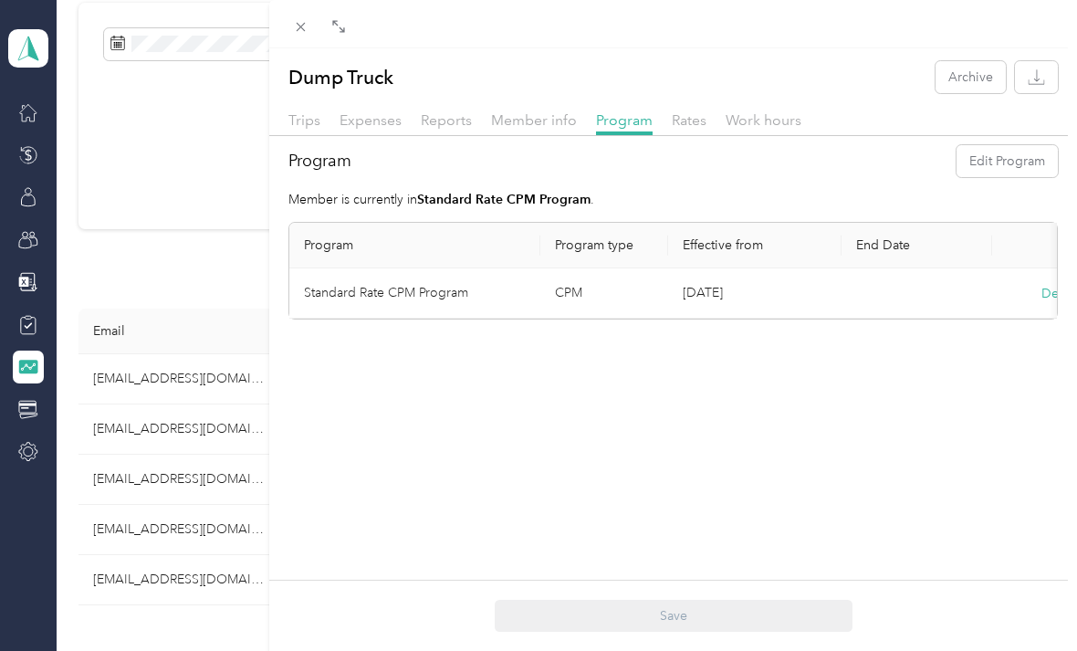
click at [689, 124] on span "Rates" at bounding box center [689, 119] width 35 height 17
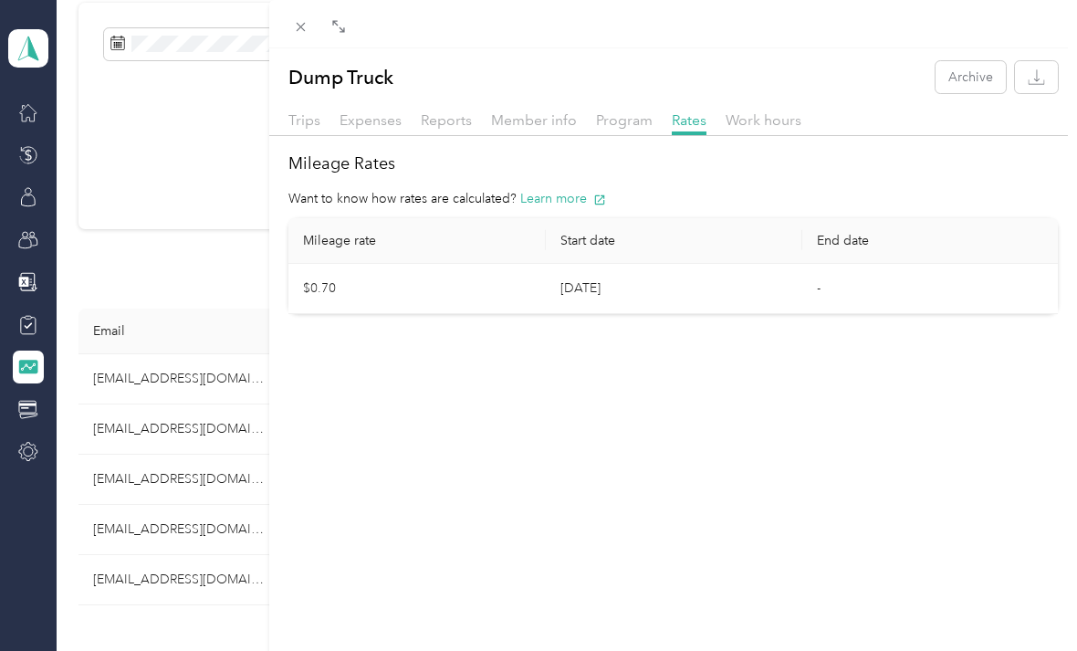
click at [764, 121] on span "Work hours" at bounding box center [764, 119] width 76 height 17
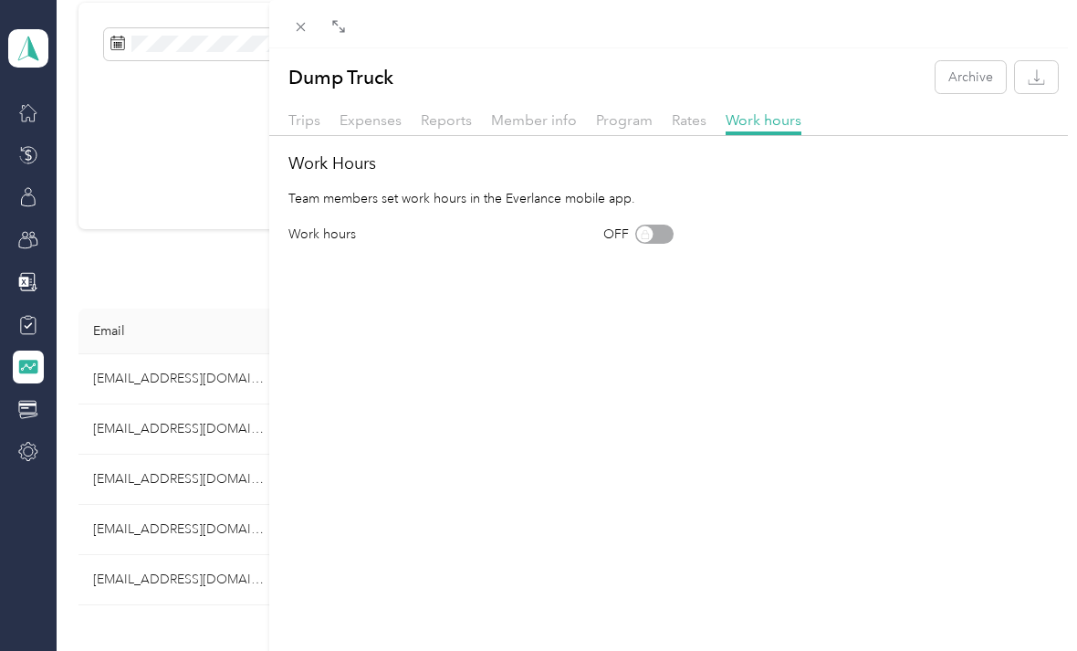
click at [690, 116] on span "Rates" at bounding box center [689, 119] width 35 height 17
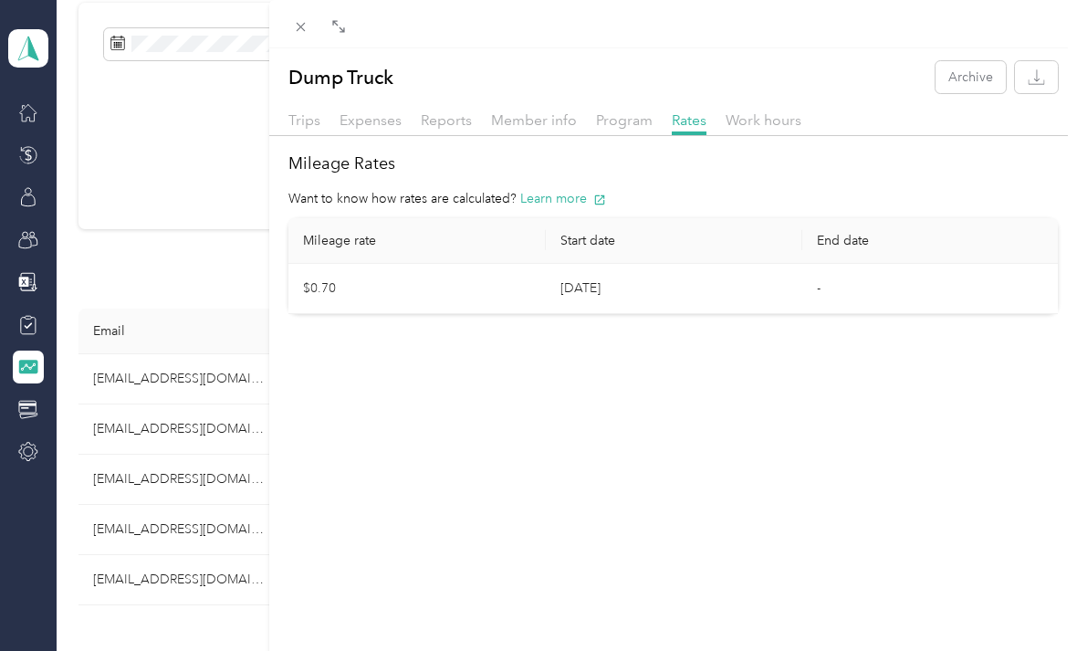
click at [309, 129] on div "Trips" at bounding box center [304, 121] width 32 height 23
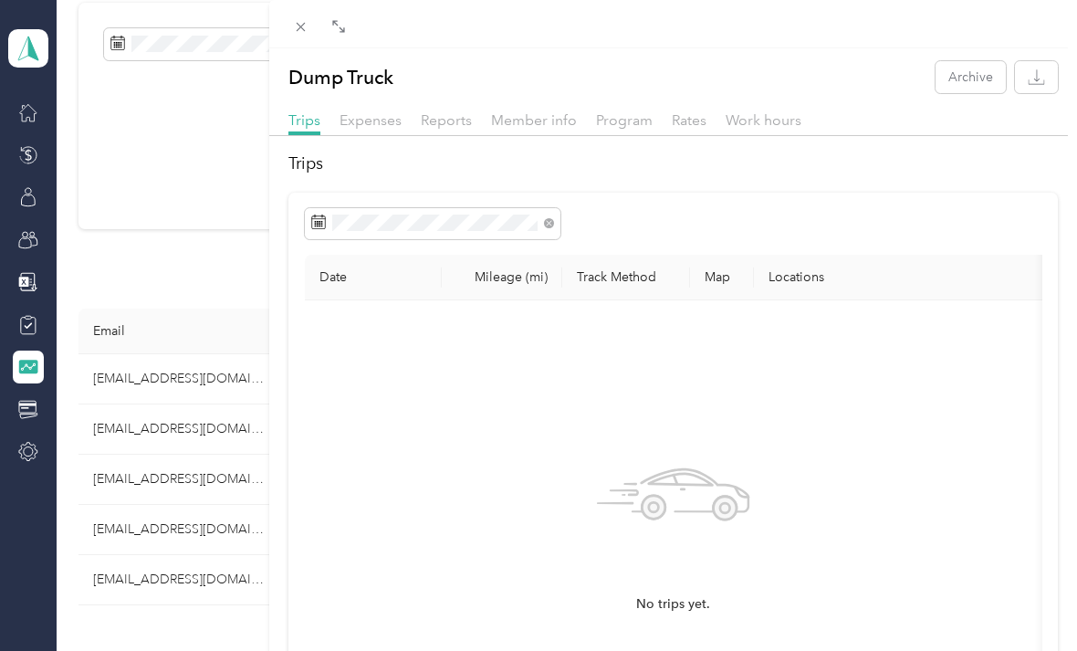
click at [192, 329] on div "Dump Truck Archive Trips Expenses Reports Member info Program Rates Work hours …" at bounding box center [538, 325] width 1077 height 651
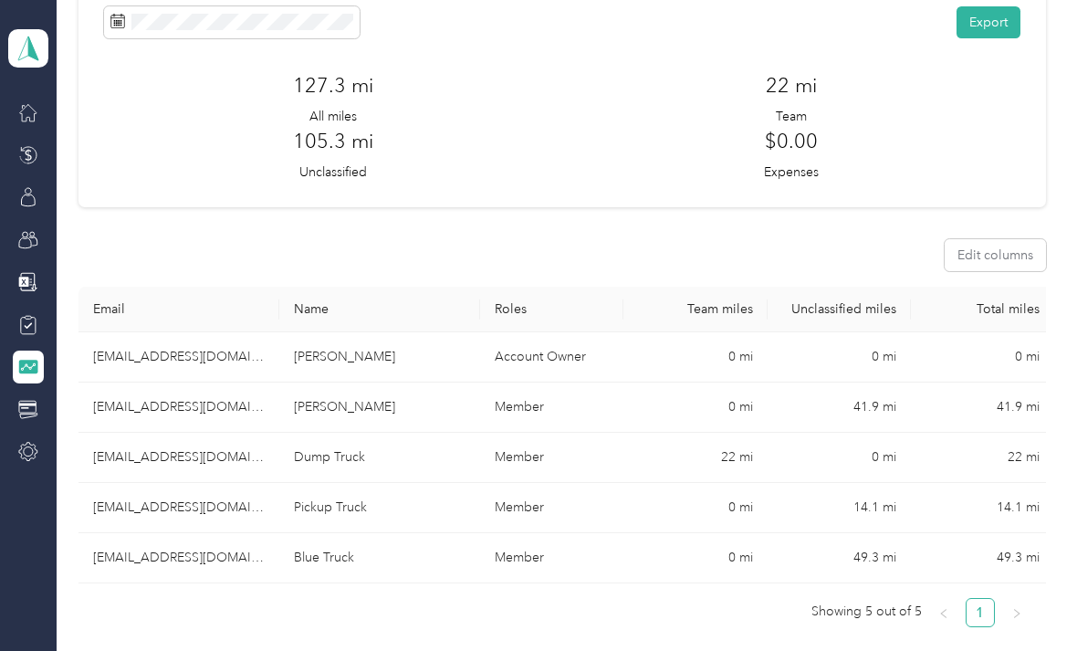
scroll to position [101, 0]
click at [787, 466] on td "0 mi" at bounding box center [839, 456] width 143 height 50
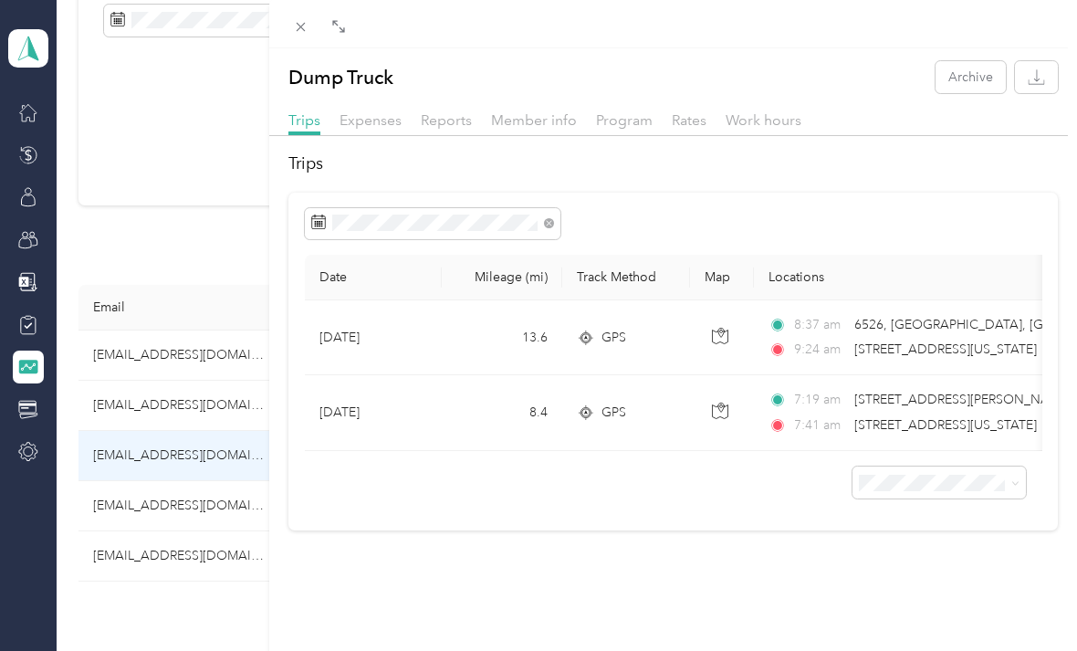
click at [204, 465] on div "Dump Truck Archive Trips Expenses Reports Member info Program Rates Work hours …" at bounding box center [538, 325] width 1077 height 651
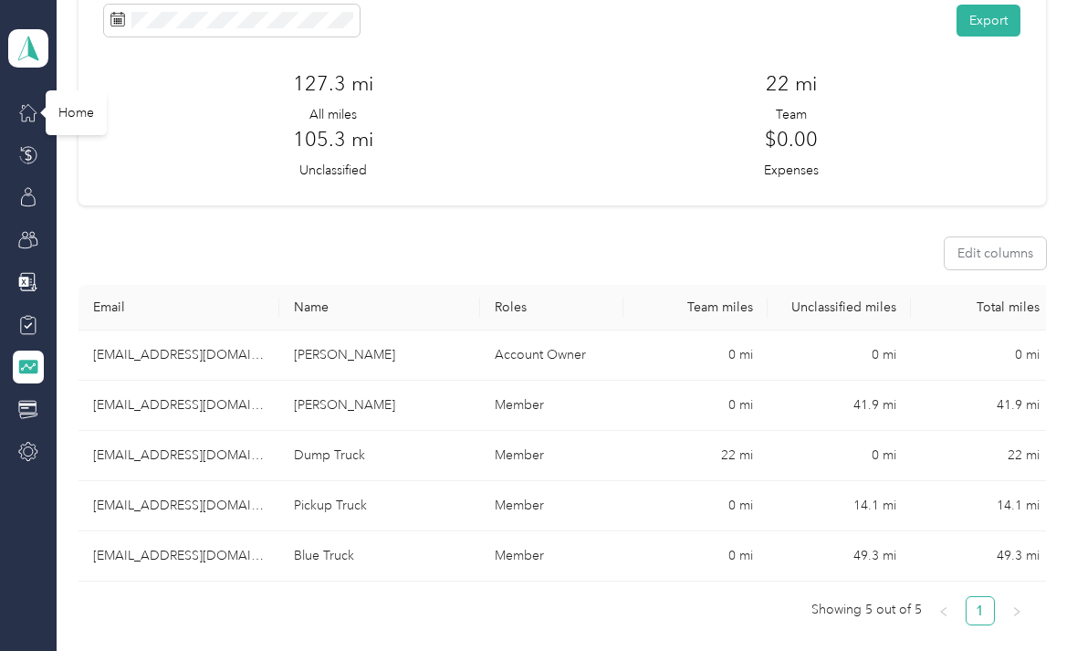
click at [96, 99] on div "Home" at bounding box center [76, 112] width 61 height 45
click at [86, 108] on div "Home" at bounding box center [76, 112] width 61 height 45
click at [30, 117] on icon at bounding box center [28, 112] width 20 height 20
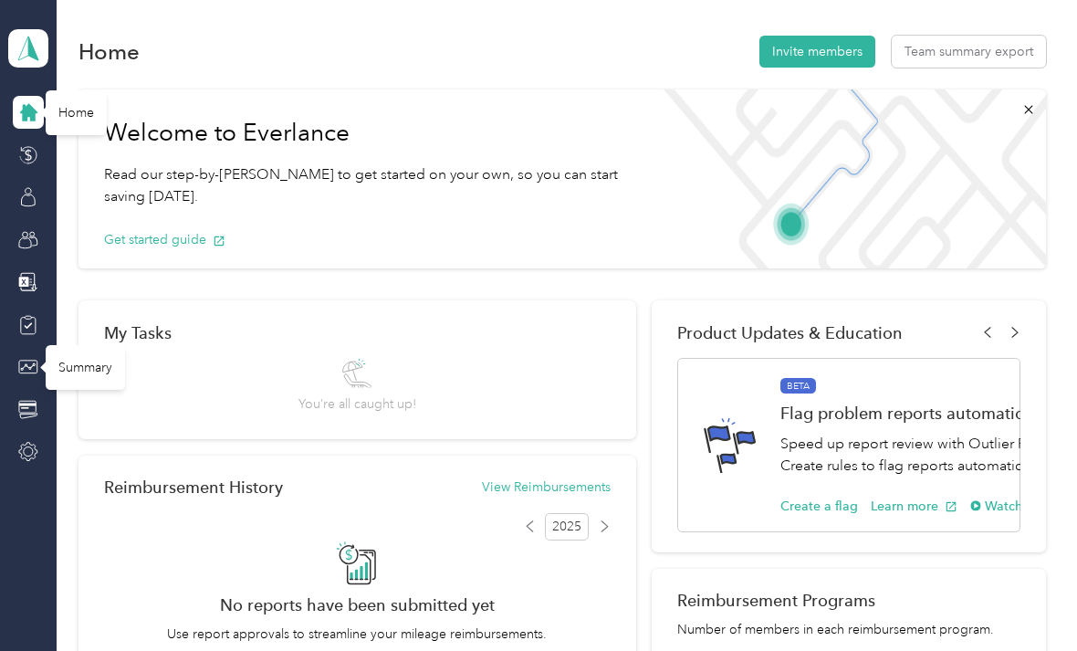
click at [92, 371] on div "Summary" at bounding box center [85, 367] width 79 height 45
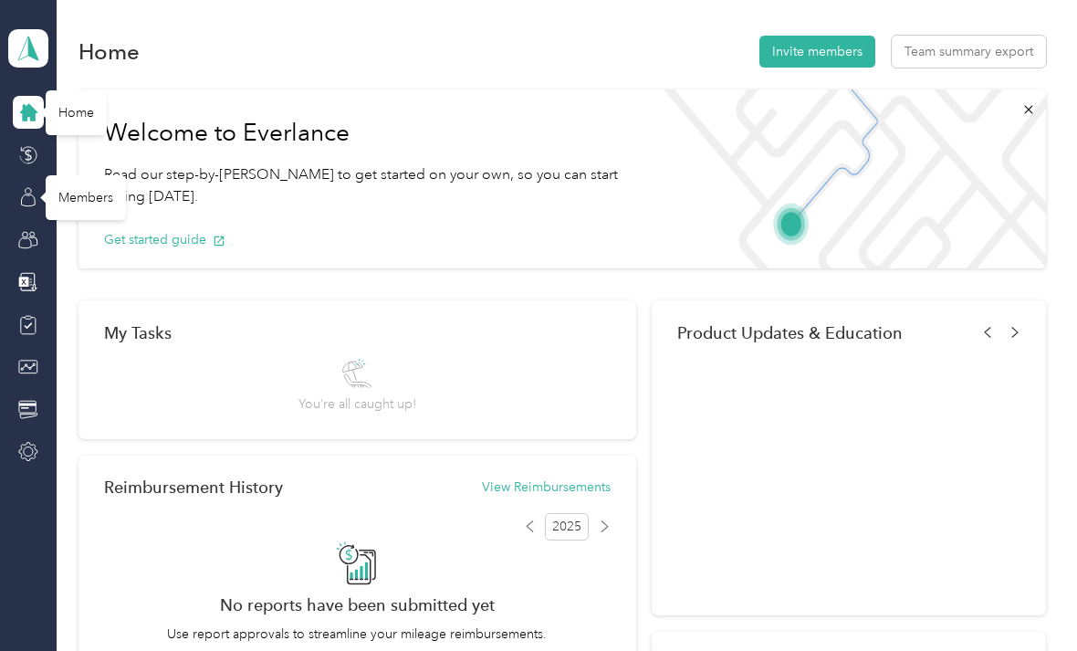
click at [90, 197] on div "Members" at bounding box center [86, 197] width 80 height 45
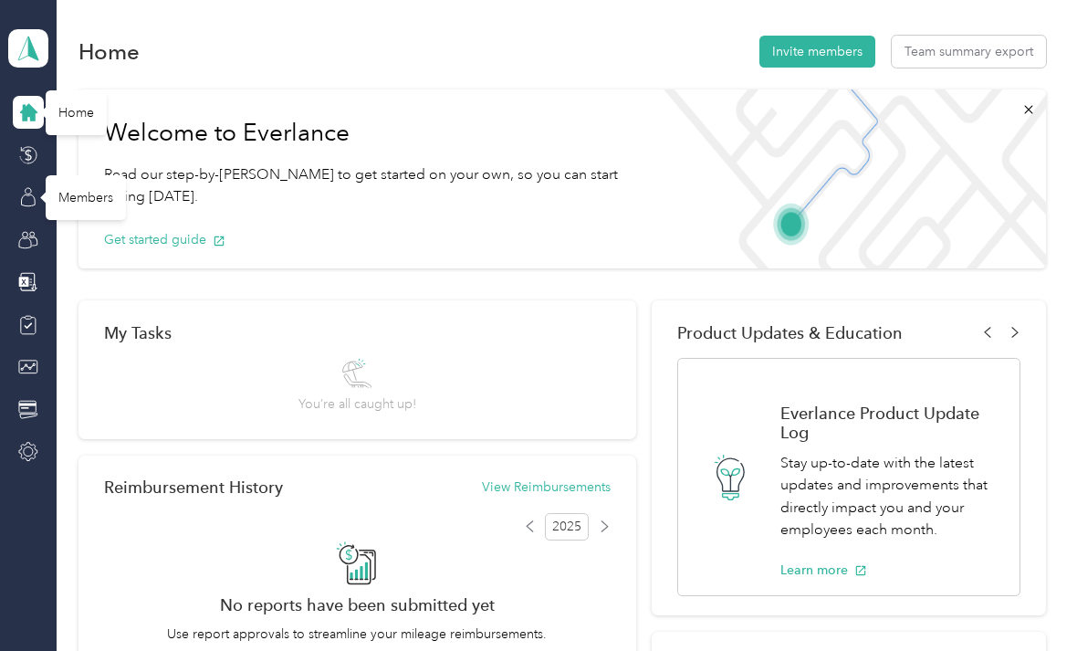
click at [31, 206] on icon at bounding box center [28, 197] width 20 height 20
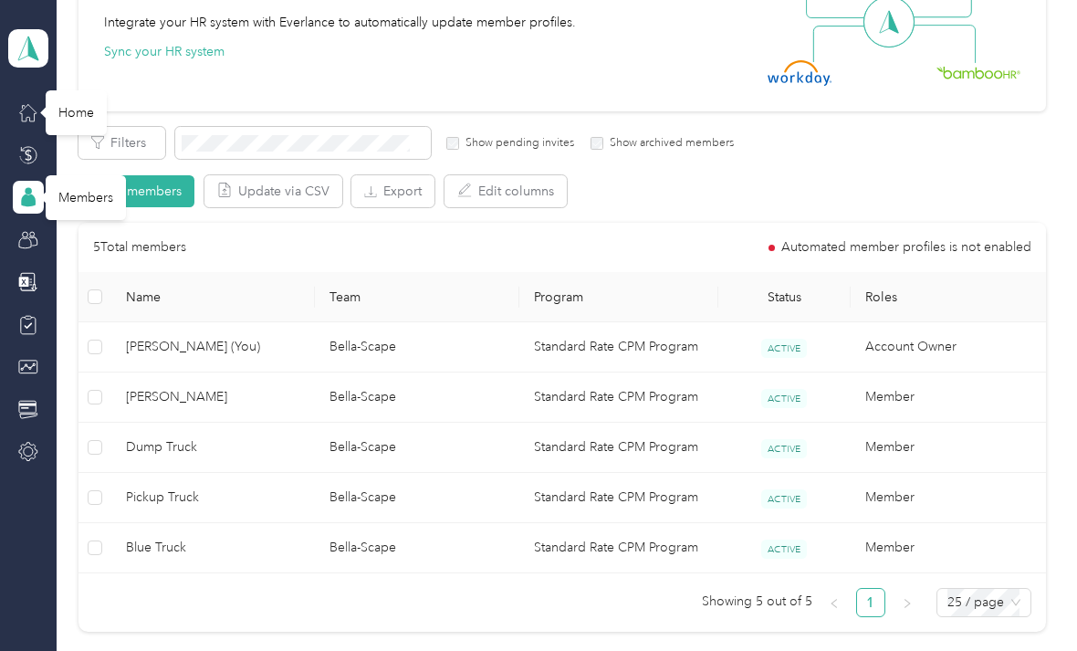
scroll to position [255, 0]
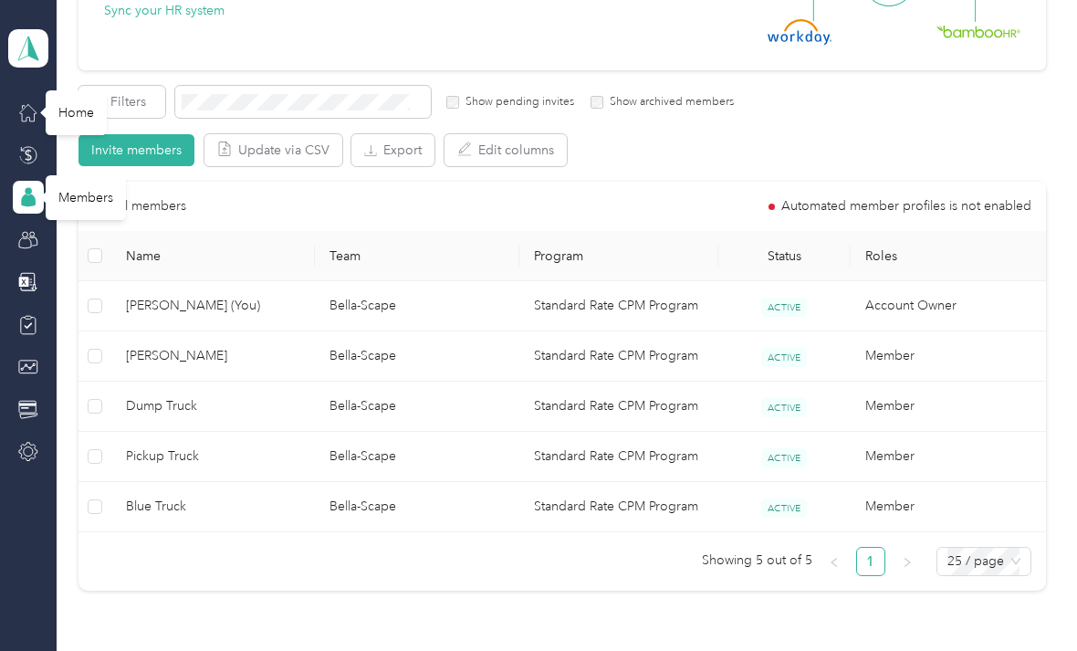
click at [385, 400] on td "Bella-Scape" at bounding box center [417, 407] width 204 height 50
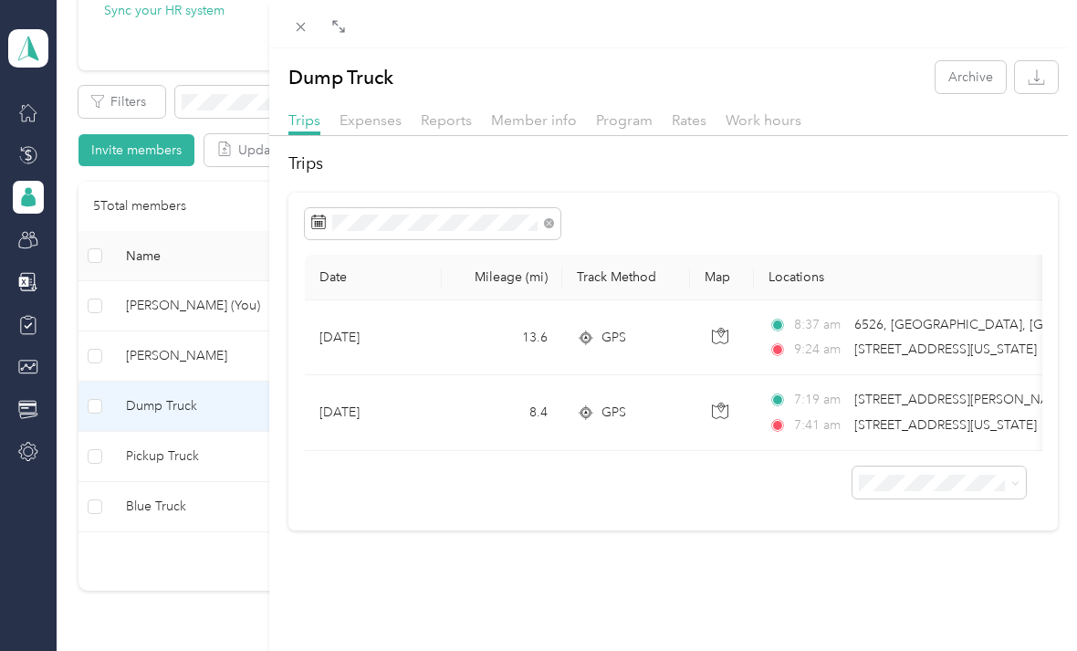
click at [212, 407] on div "Dump Truck Archive Trips Expenses Reports Member info Program Rates Work hours …" at bounding box center [538, 325] width 1077 height 651
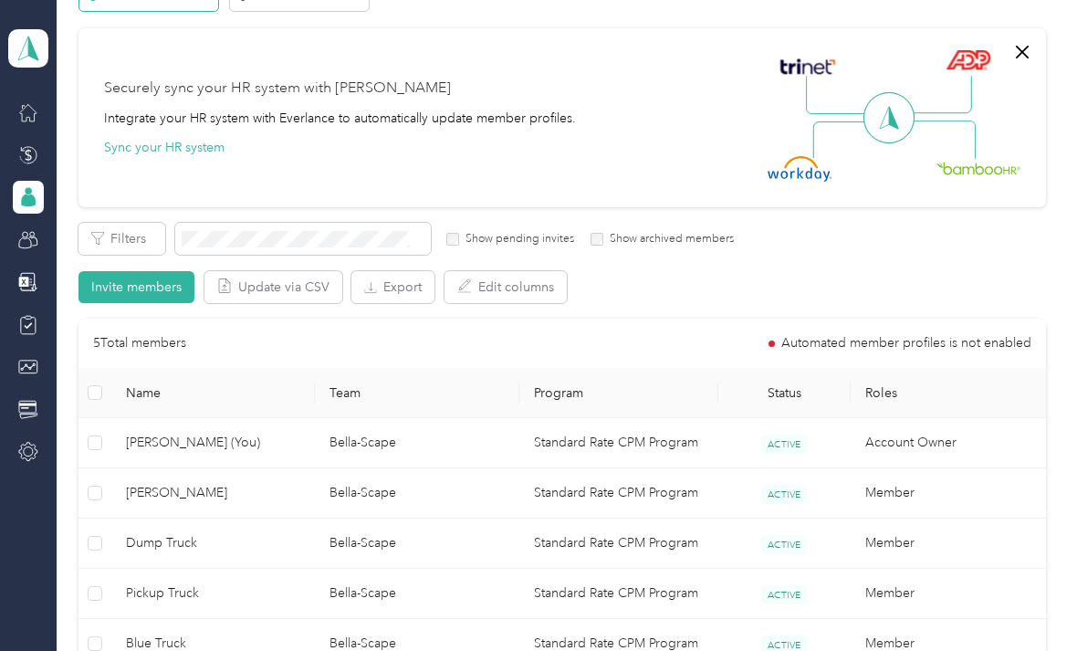
scroll to position [78, 0]
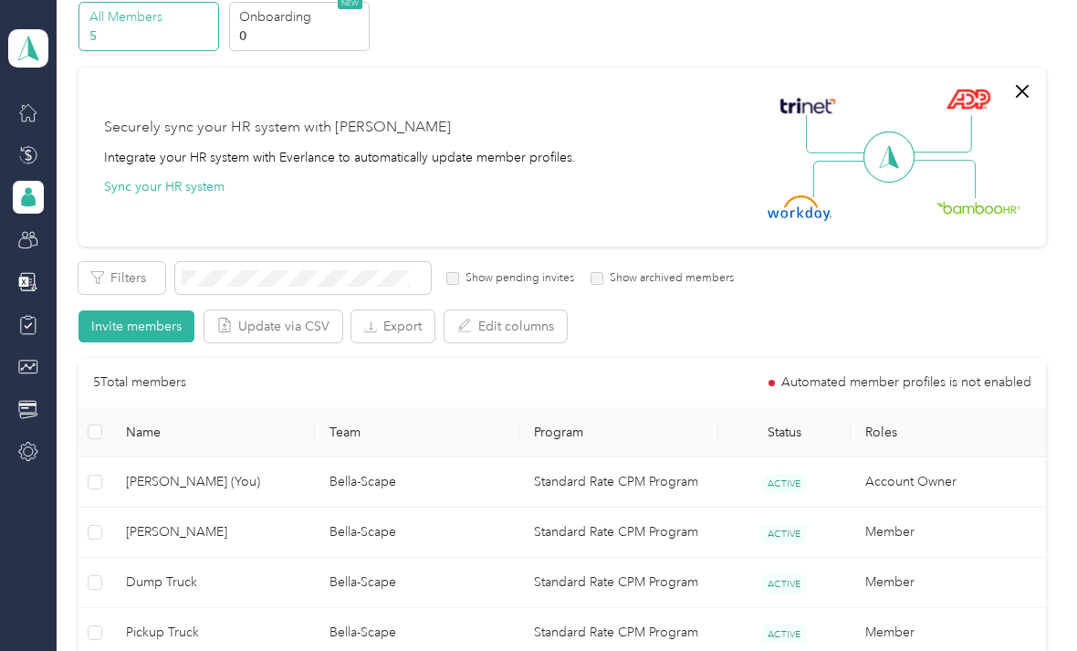
click at [37, 187] on icon at bounding box center [28, 197] width 20 height 20
click at [80, 101] on div "Home" at bounding box center [76, 112] width 61 height 45
click at [43, 99] on div at bounding box center [28, 112] width 31 height 33
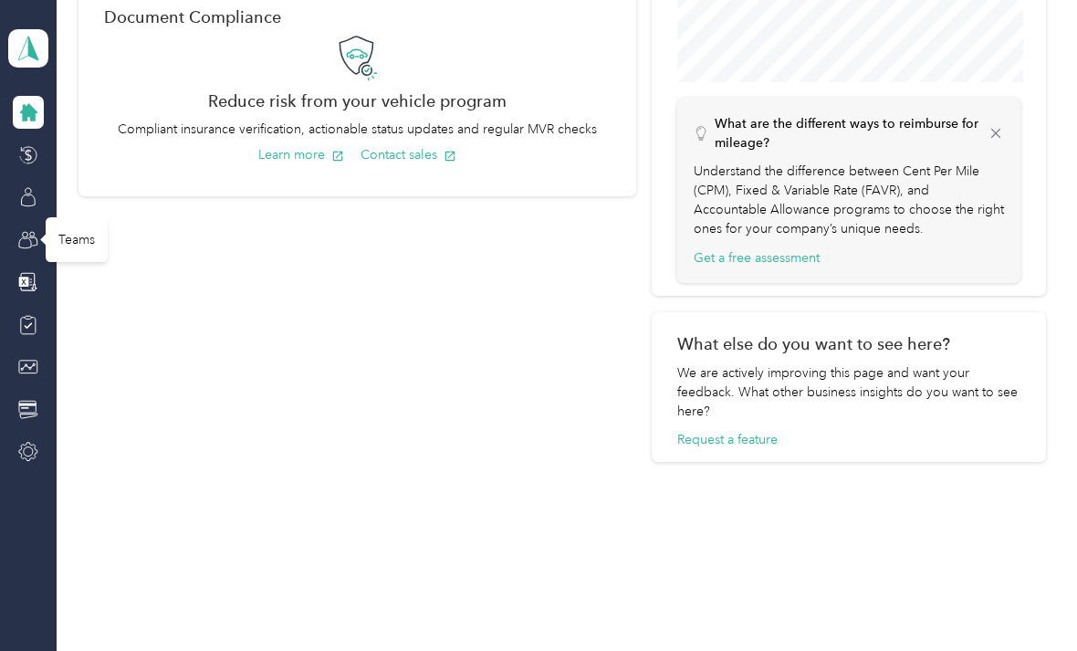
scroll to position [686, 0]
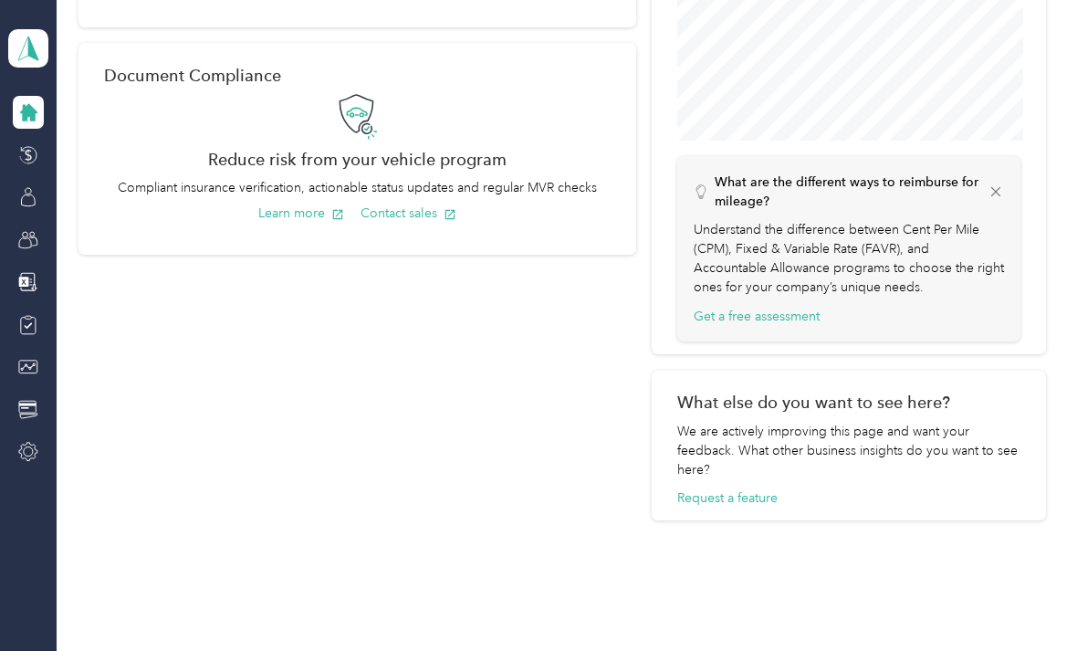
click at [23, 111] on icon at bounding box center [28, 112] width 17 height 17
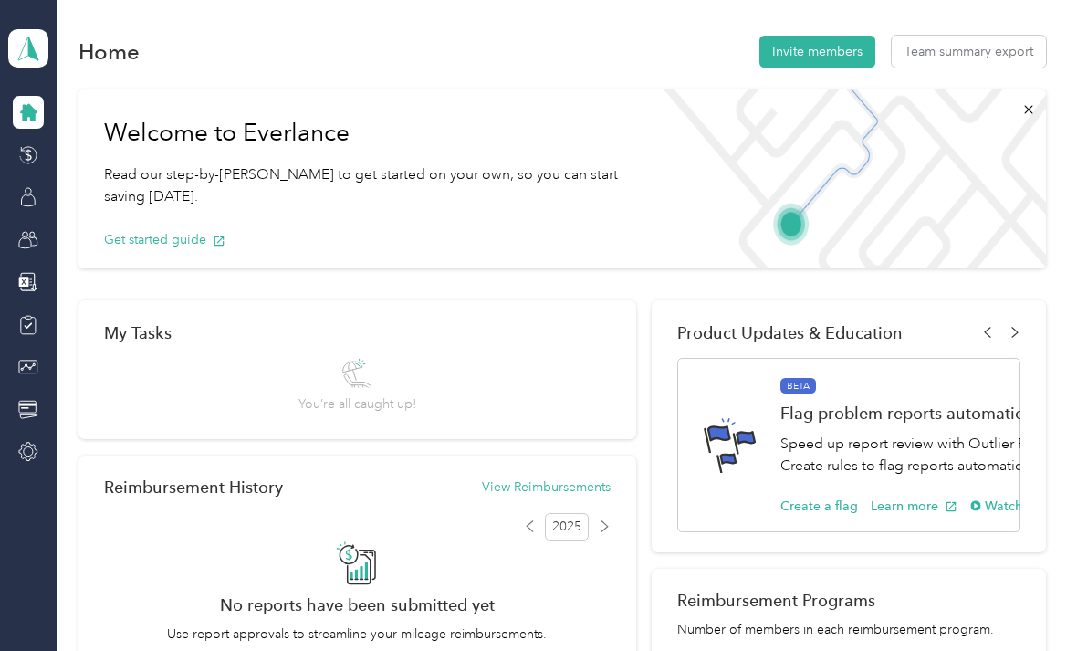
scroll to position [0, 0]
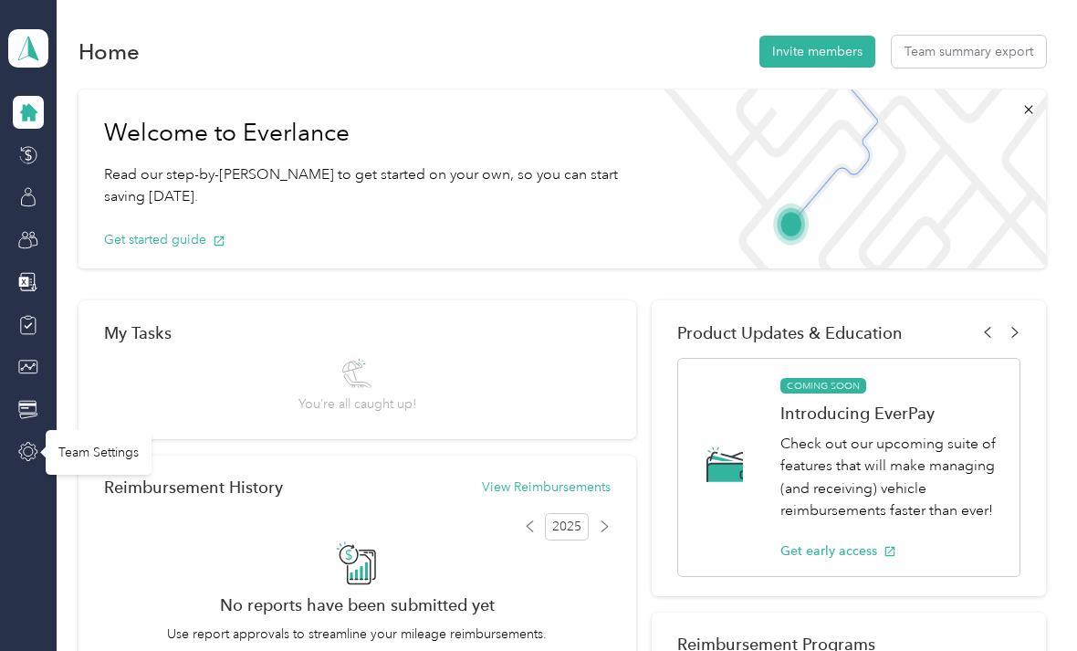
click at [37, 453] on icon at bounding box center [28, 452] width 18 height 18
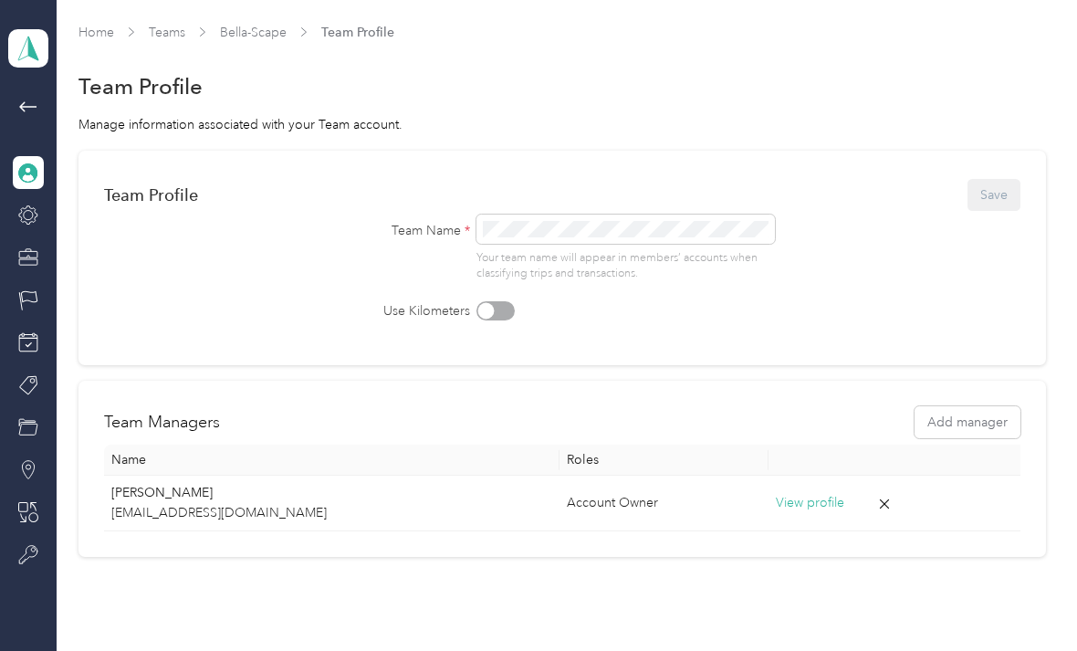
click at [29, 165] on icon at bounding box center [28, 173] width 18 height 18
click at [11, 186] on div "Bella-Scape Team dashboard" at bounding box center [28, 285] width 40 height 571
click at [21, 178] on icon at bounding box center [28, 173] width 18 height 18
click at [26, 110] on icon at bounding box center [28, 107] width 22 height 22
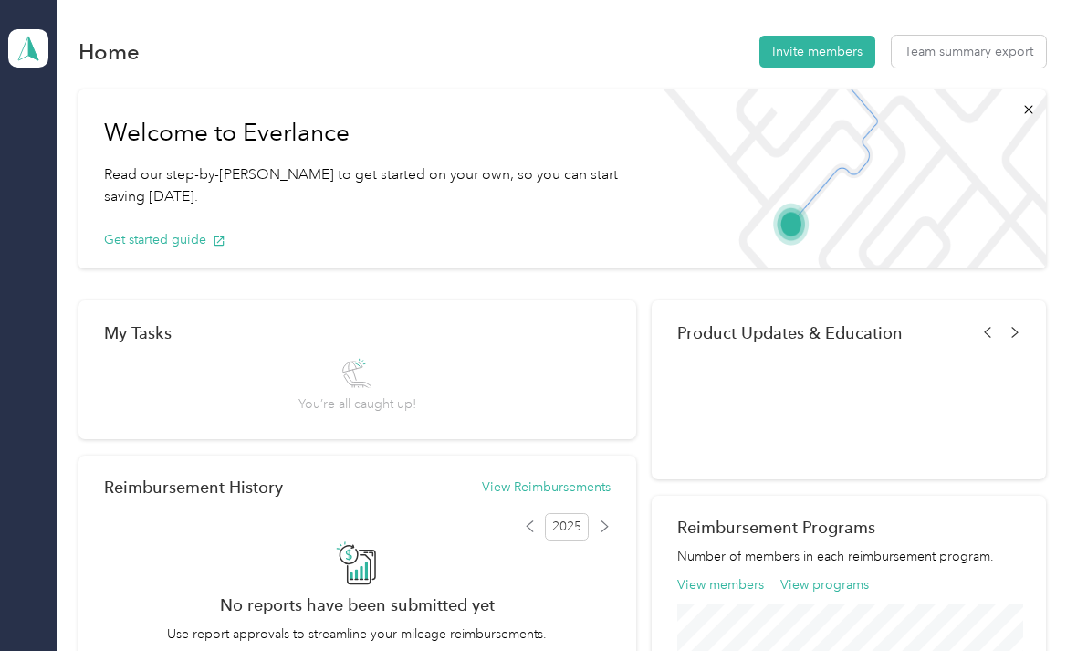
click at [68, 120] on div "Home Invite members Team summary export Welcome to Everlance Read our step-by-[…" at bounding box center [562, 616] width 1011 height 1233
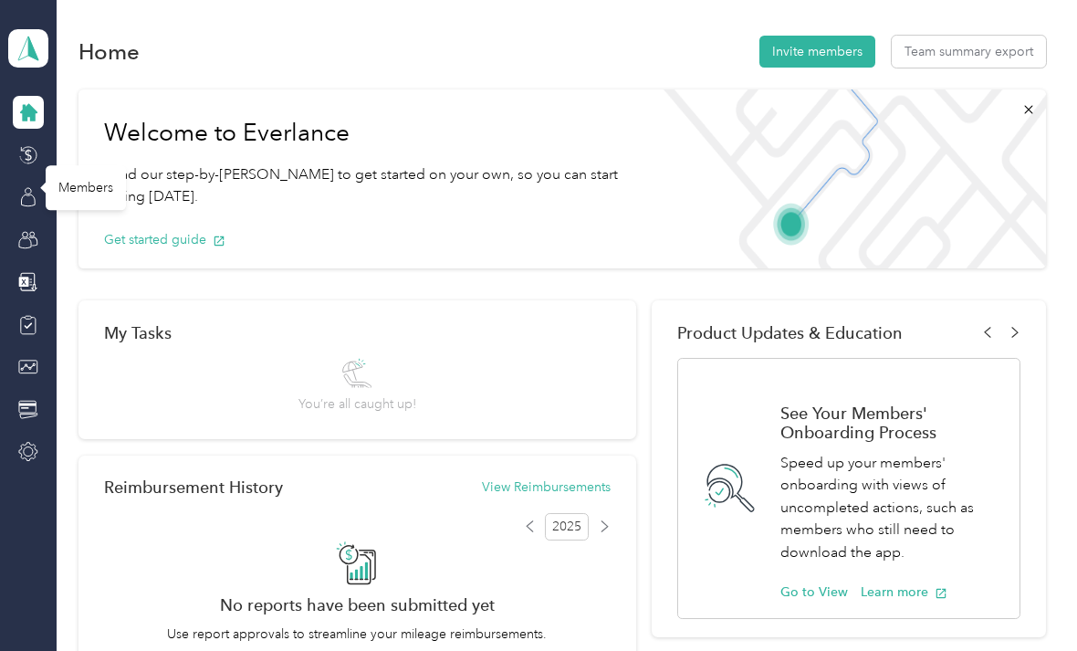
click at [25, 406] on icon at bounding box center [28, 410] width 20 height 20
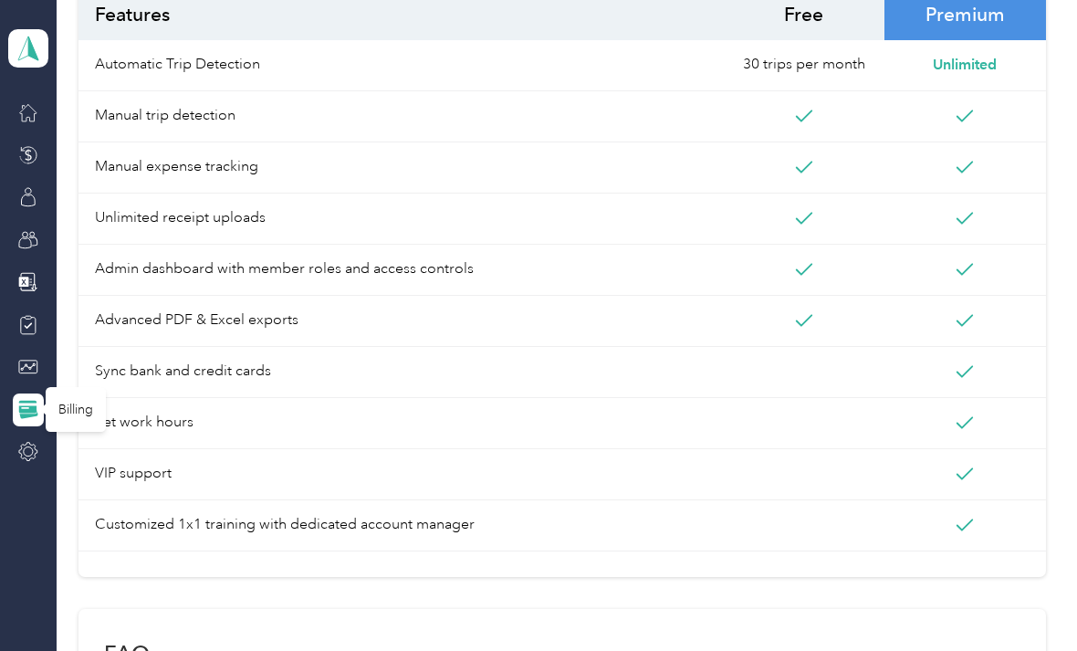
scroll to position [542, 0]
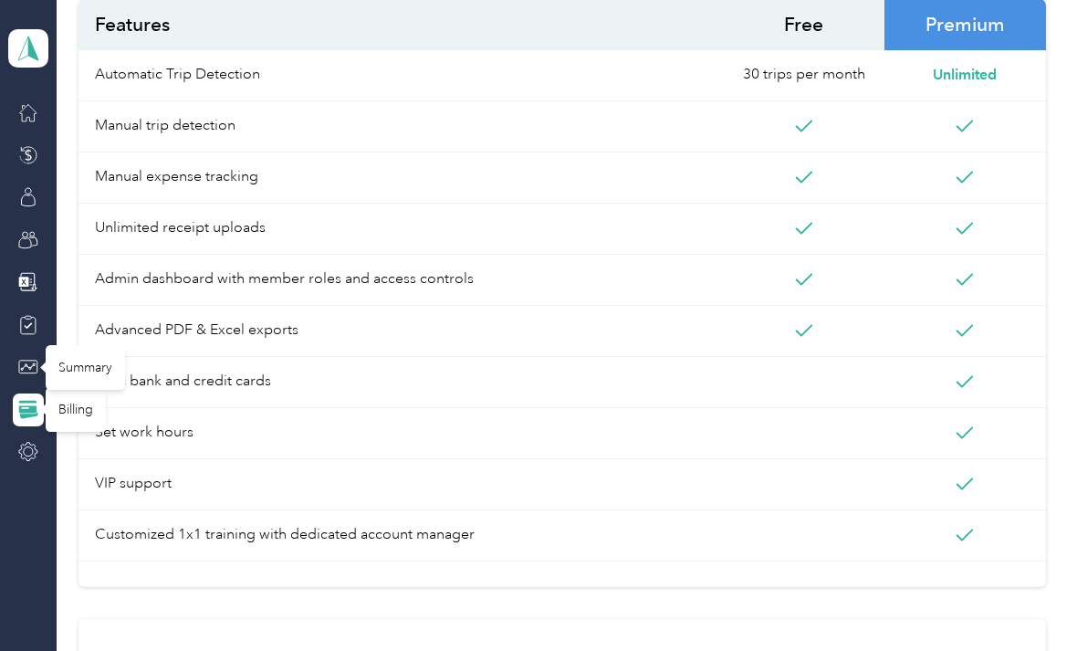
click at [90, 371] on div "Summary" at bounding box center [85, 367] width 79 height 45
click at [41, 371] on div at bounding box center [28, 366] width 31 height 33
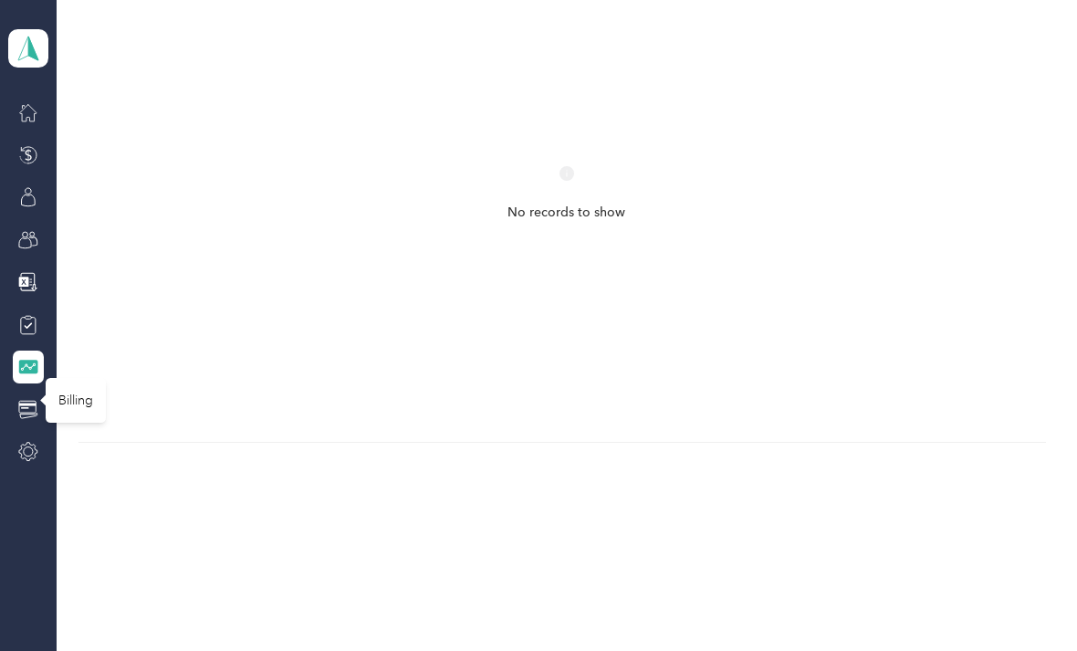
scroll to position [298, 0]
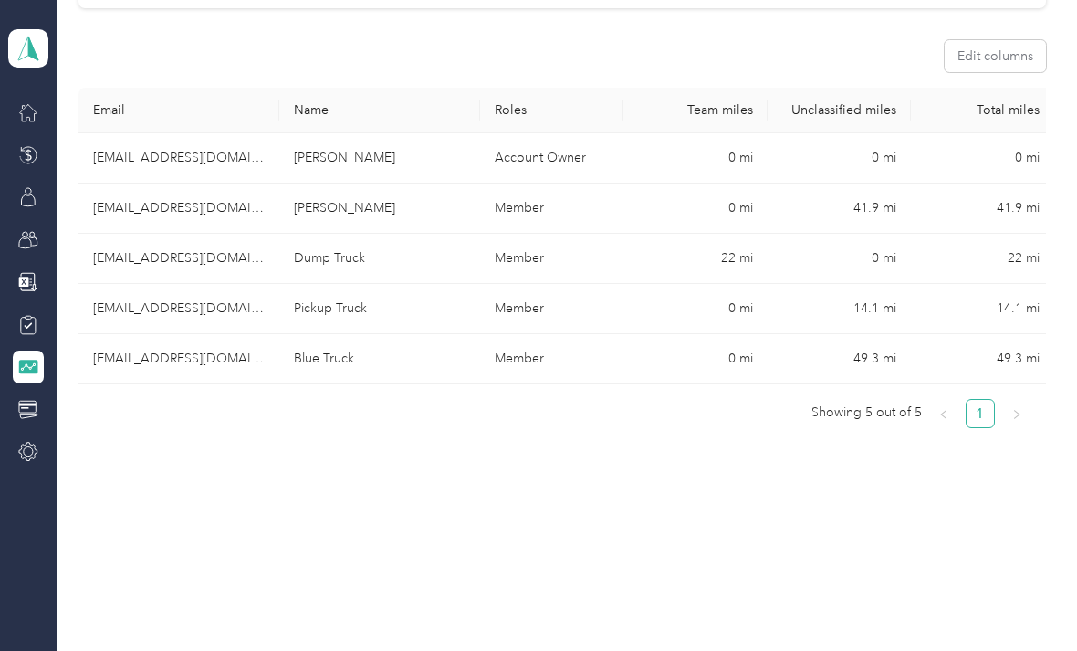
click at [386, 369] on td "Blue Truck" at bounding box center [379, 359] width 201 height 50
